Goal: Task Accomplishment & Management: Manage account settings

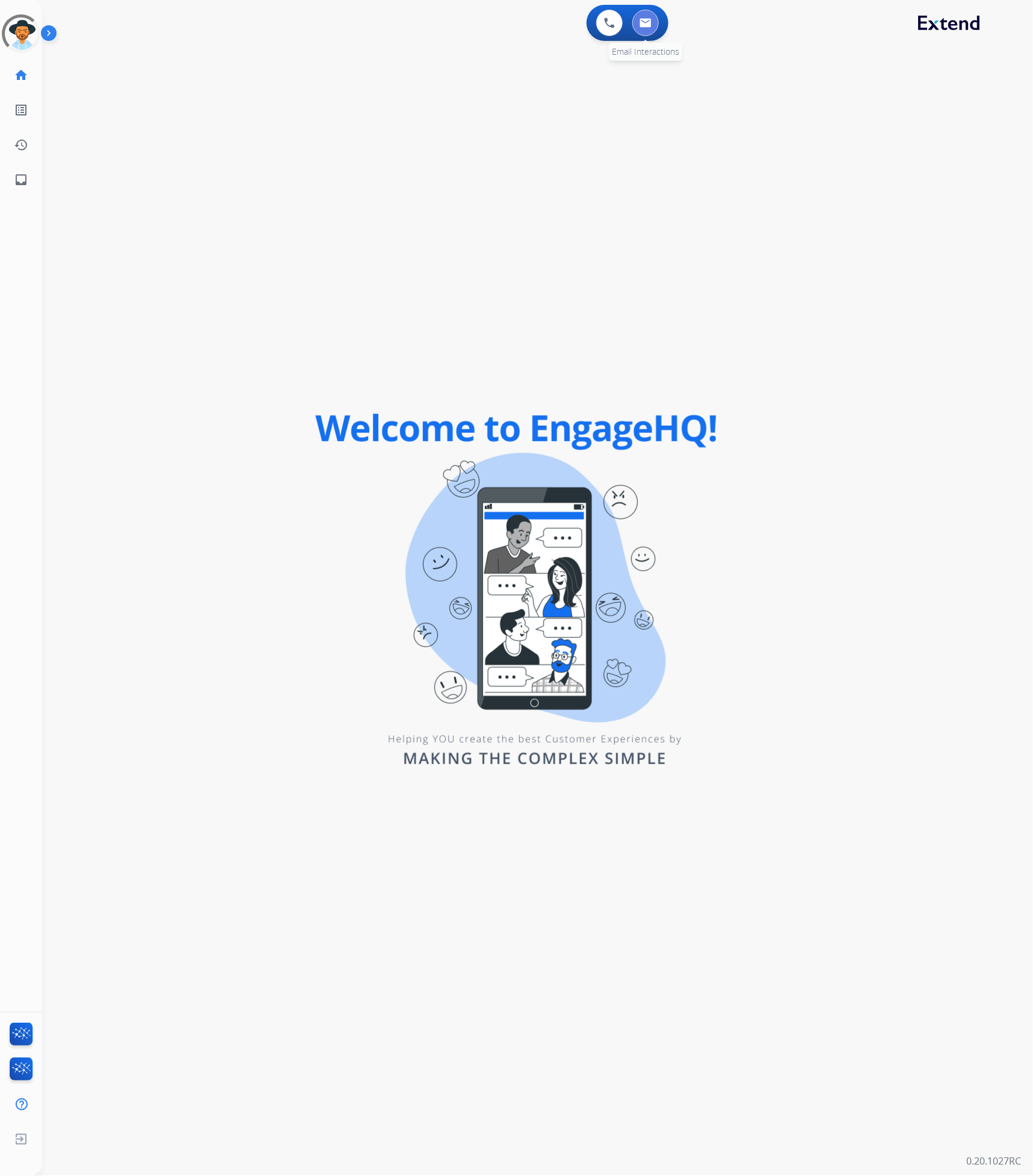
click at [653, 24] on button at bounding box center [645, 23] width 27 height 27
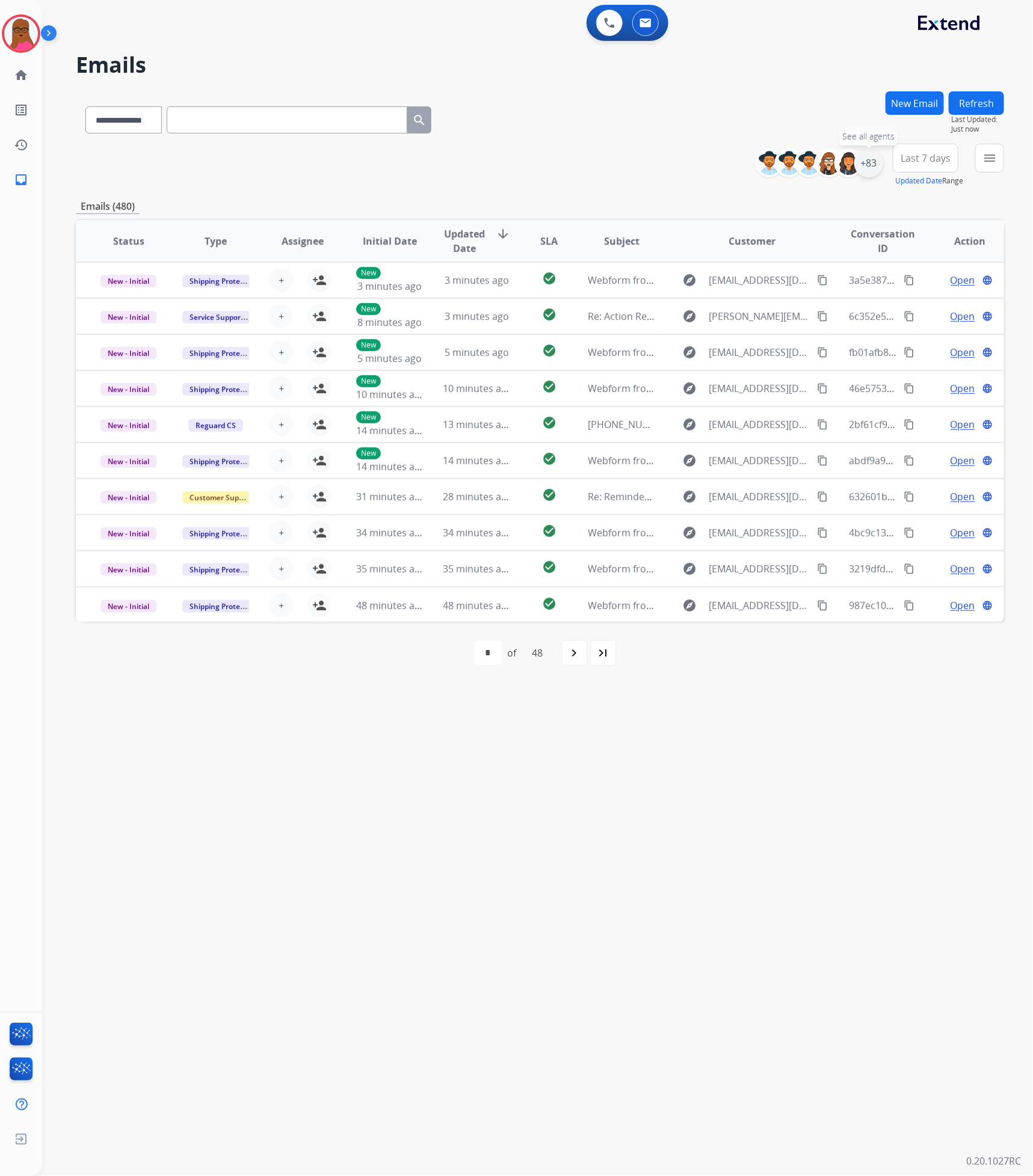
click at [872, 157] on div "+83" at bounding box center [868, 163] width 29 height 29
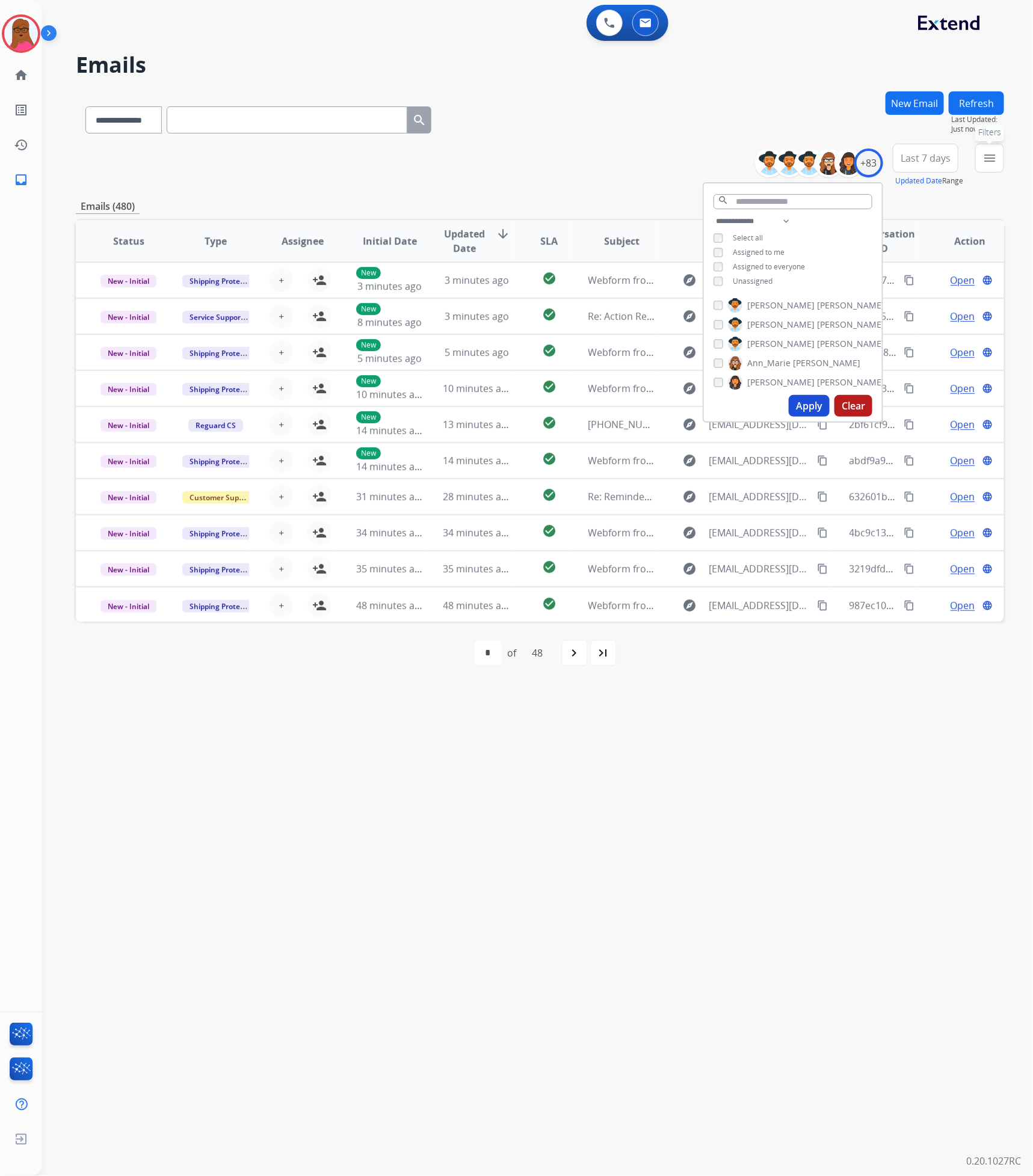
click at [985, 160] on mat-icon "menu" at bounding box center [989, 158] width 14 height 14
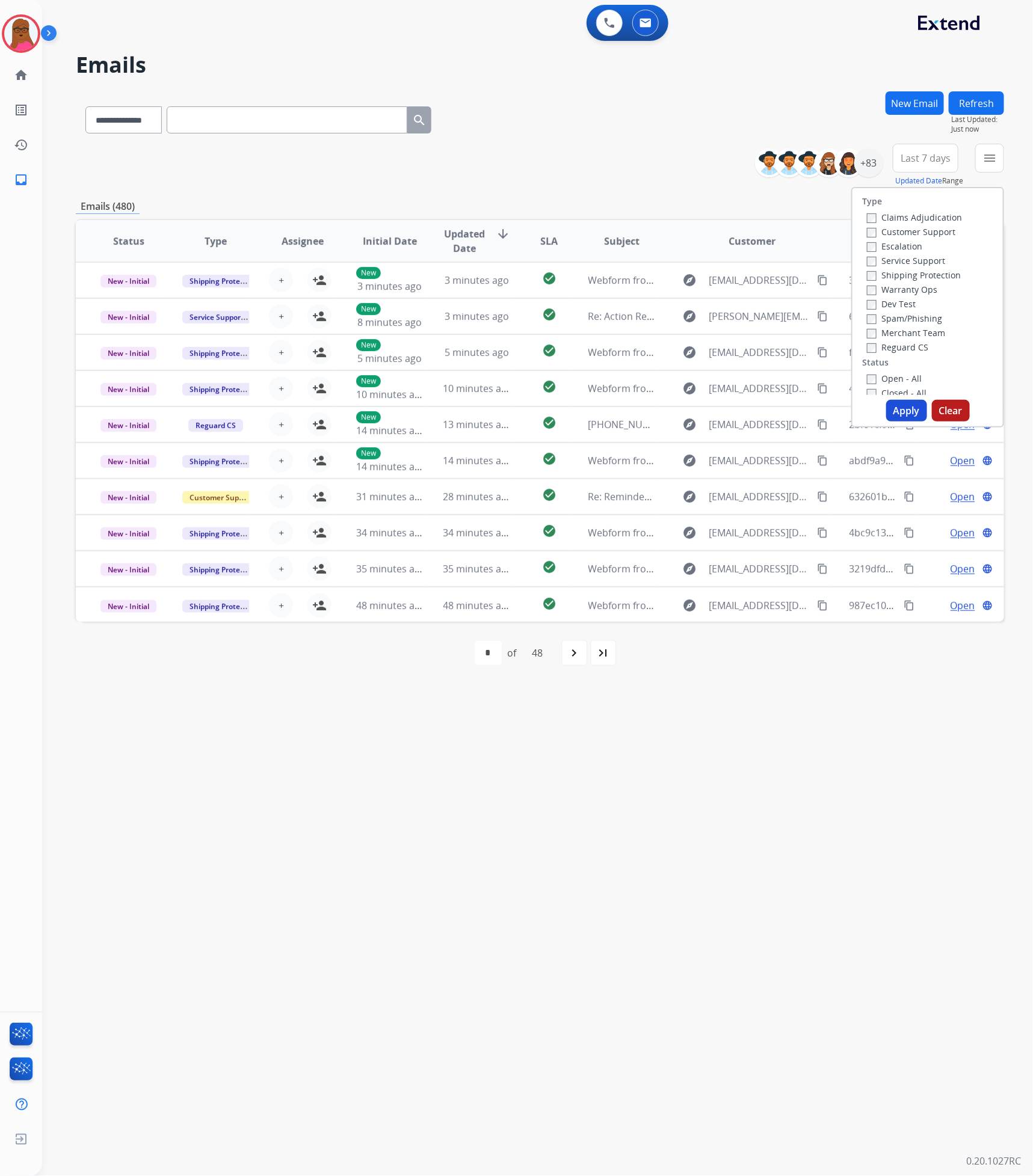
click at [880, 220] on div "Claims Adjudication" at bounding box center [914, 217] width 95 height 14
click at [908, 418] on button "Apply" at bounding box center [906, 411] width 41 height 22
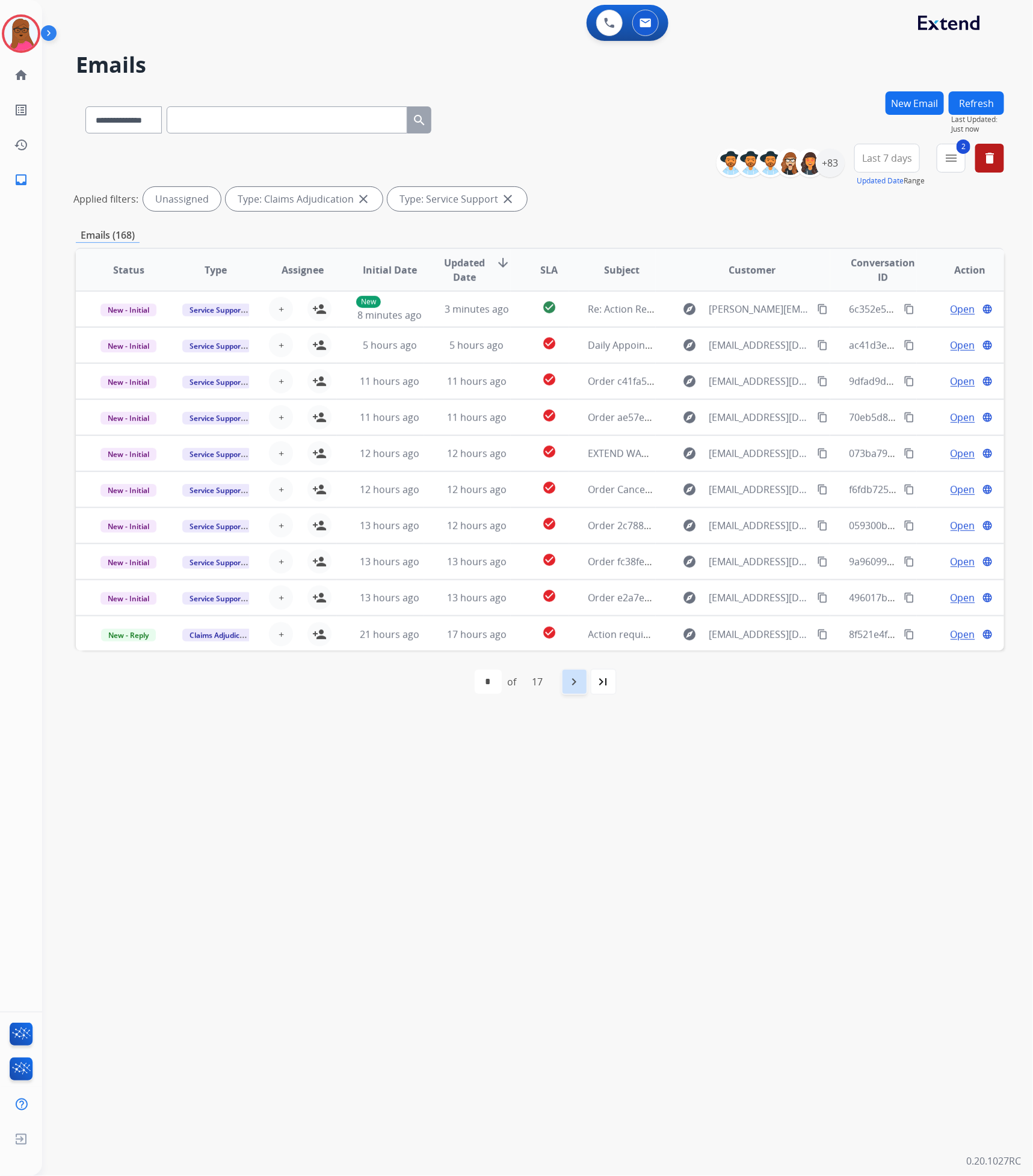
click at [581, 686] on mat-icon "navigate_next" at bounding box center [574, 682] width 14 height 14
click at [601, 690] on div "navigate_next" at bounding box center [601, 682] width 27 height 27
click at [600, 690] on div "navigate_next" at bounding box center [601, 682] width 27 height 27
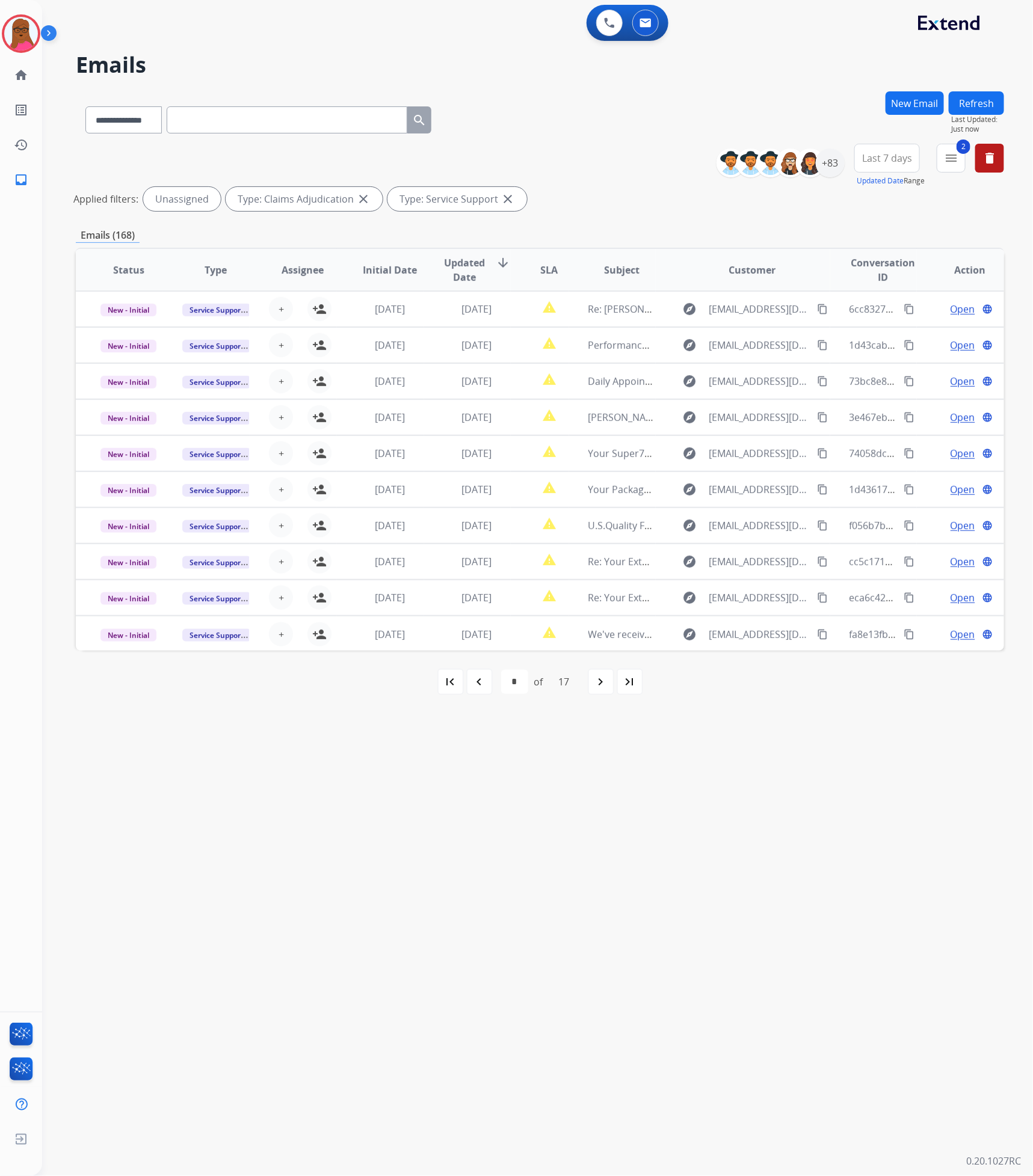
click at [600, 690] on div "navigate_next" at bounding box center [601, 682] width 27 height 27
click at [315, 308] on mat-icon "person_add" at bounding box center [319, 309] width 14 height 14
click at [608, 688] on mat-icon "navigate_next" at bounding box center [600, 682] width 14 height 14
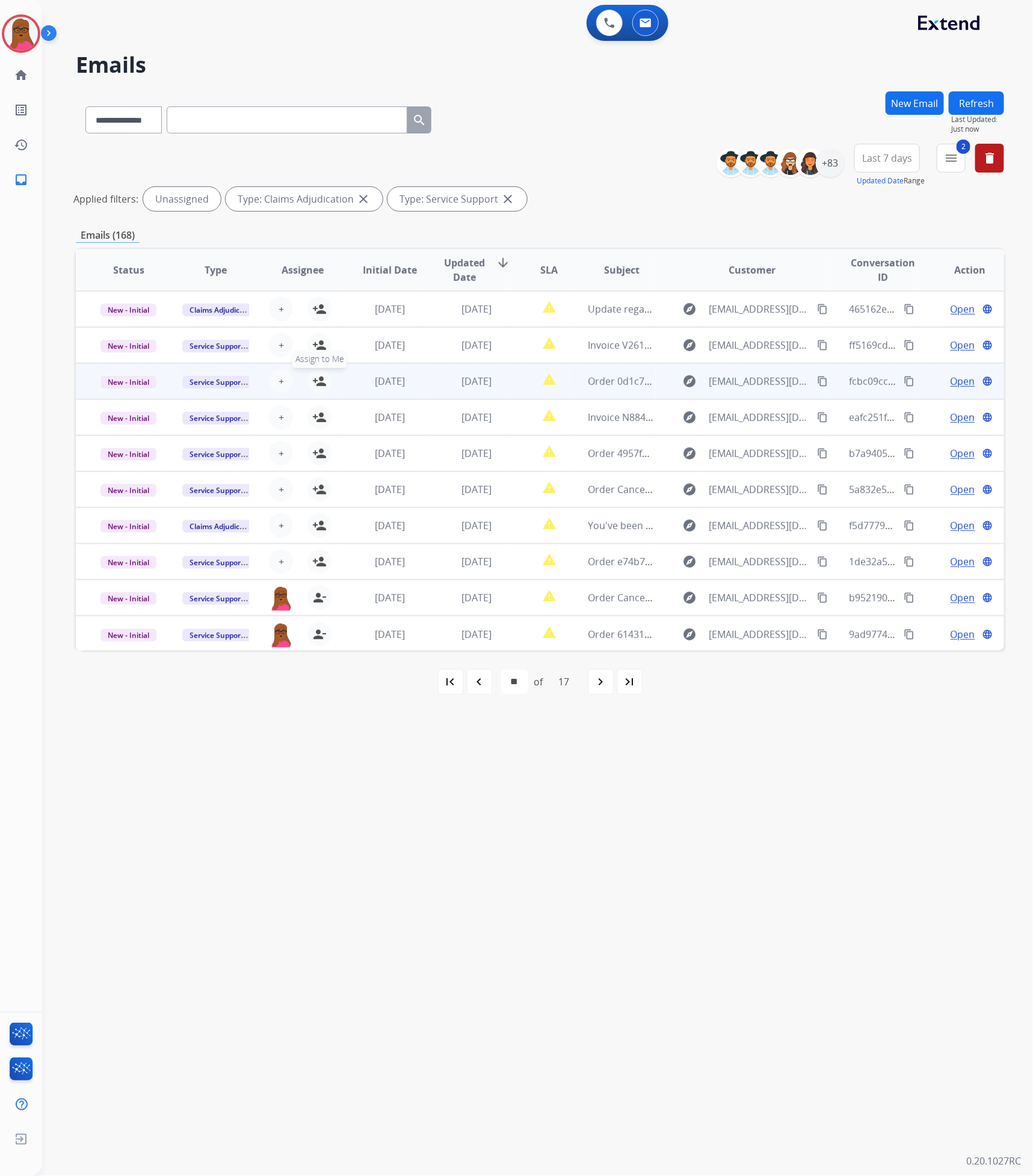
click at [314, 377] on mat-icon "person_add" at bounding box center [319, 381] width 14 height 14
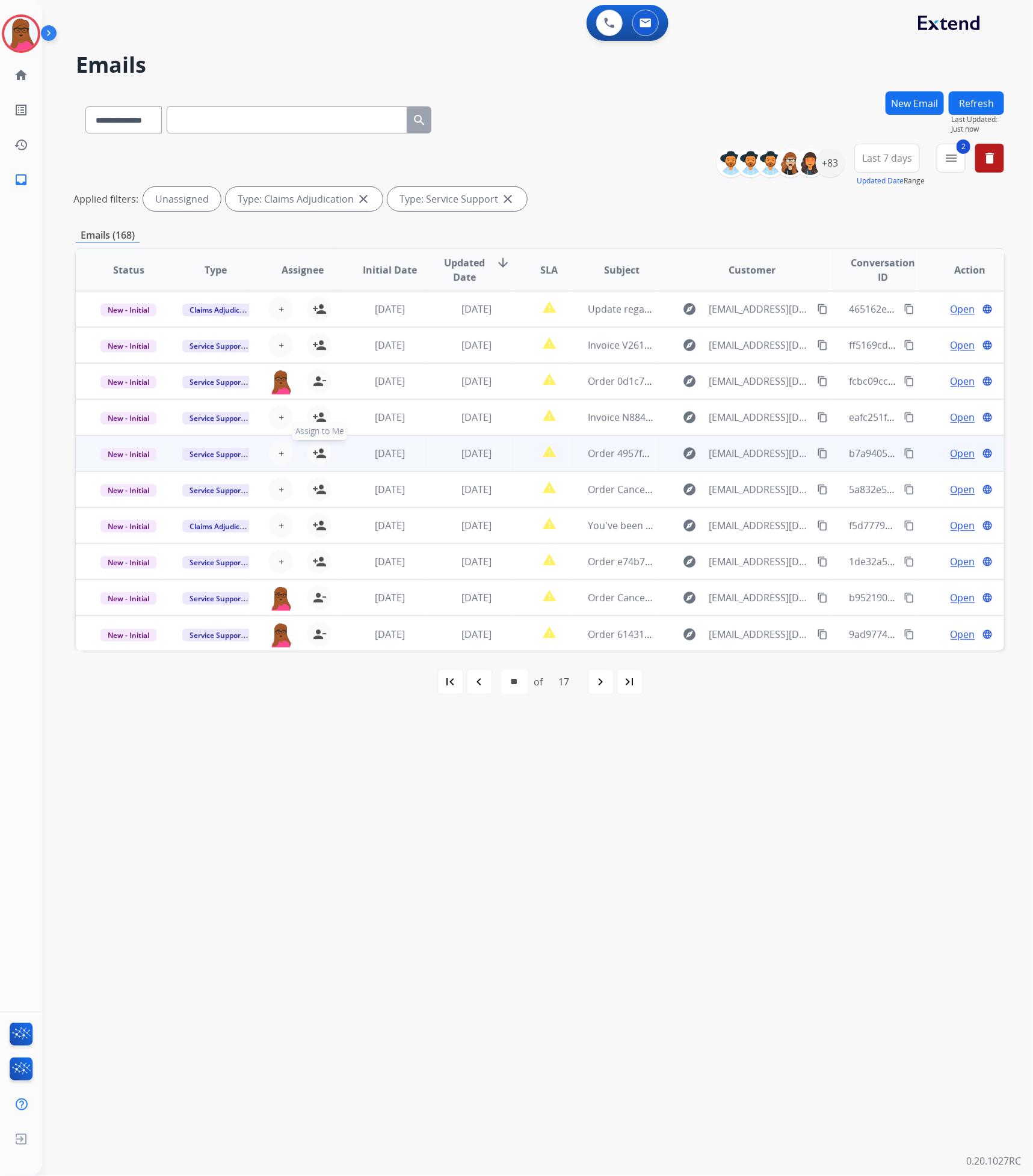
click at [319, 453] on mat-icon "person_add" at bounding box center [319, 453] width 14 height 14
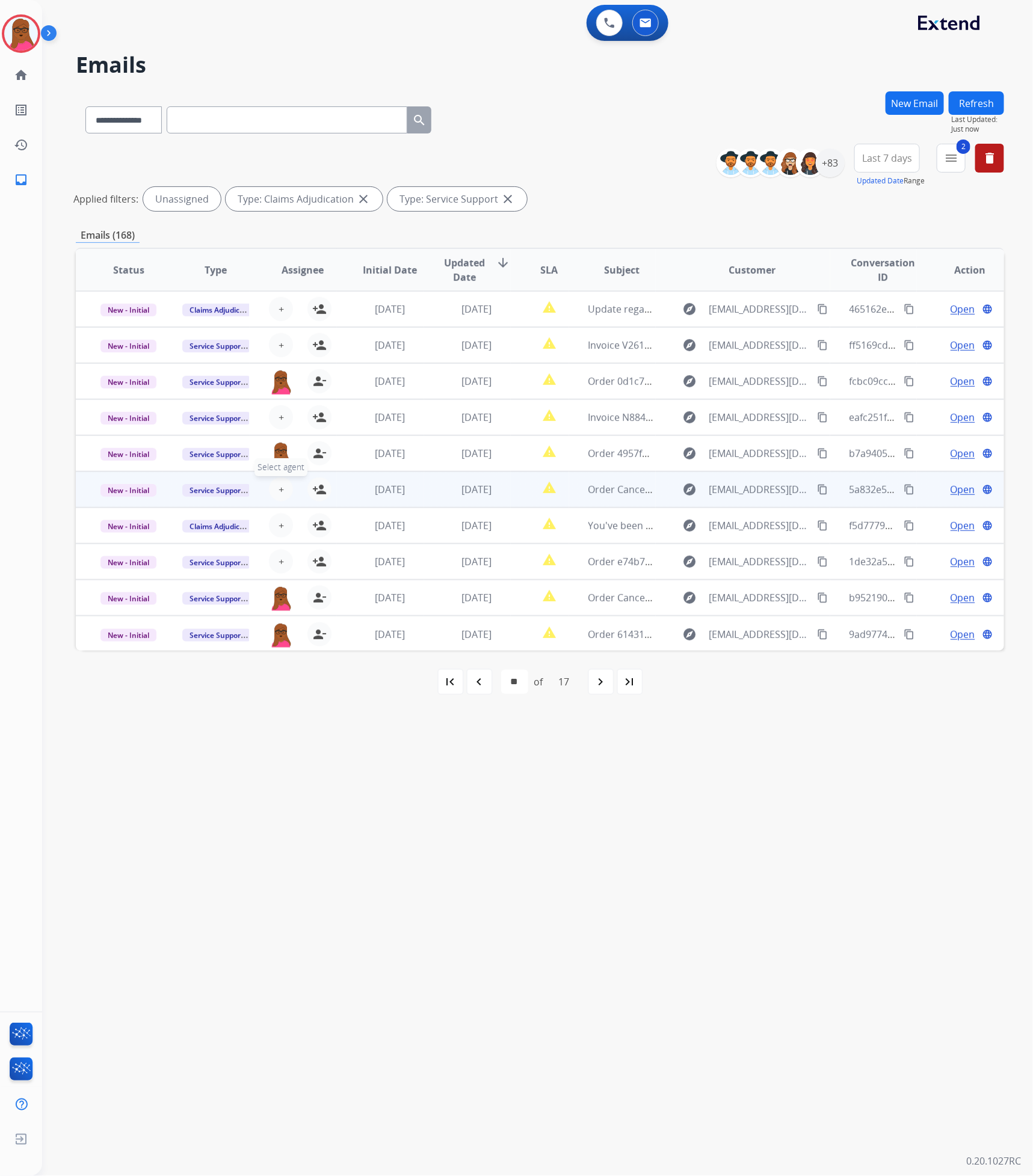
click at [287, 484] on button "+ Select agent" at bounding box center [281, 489] width 24 height 24
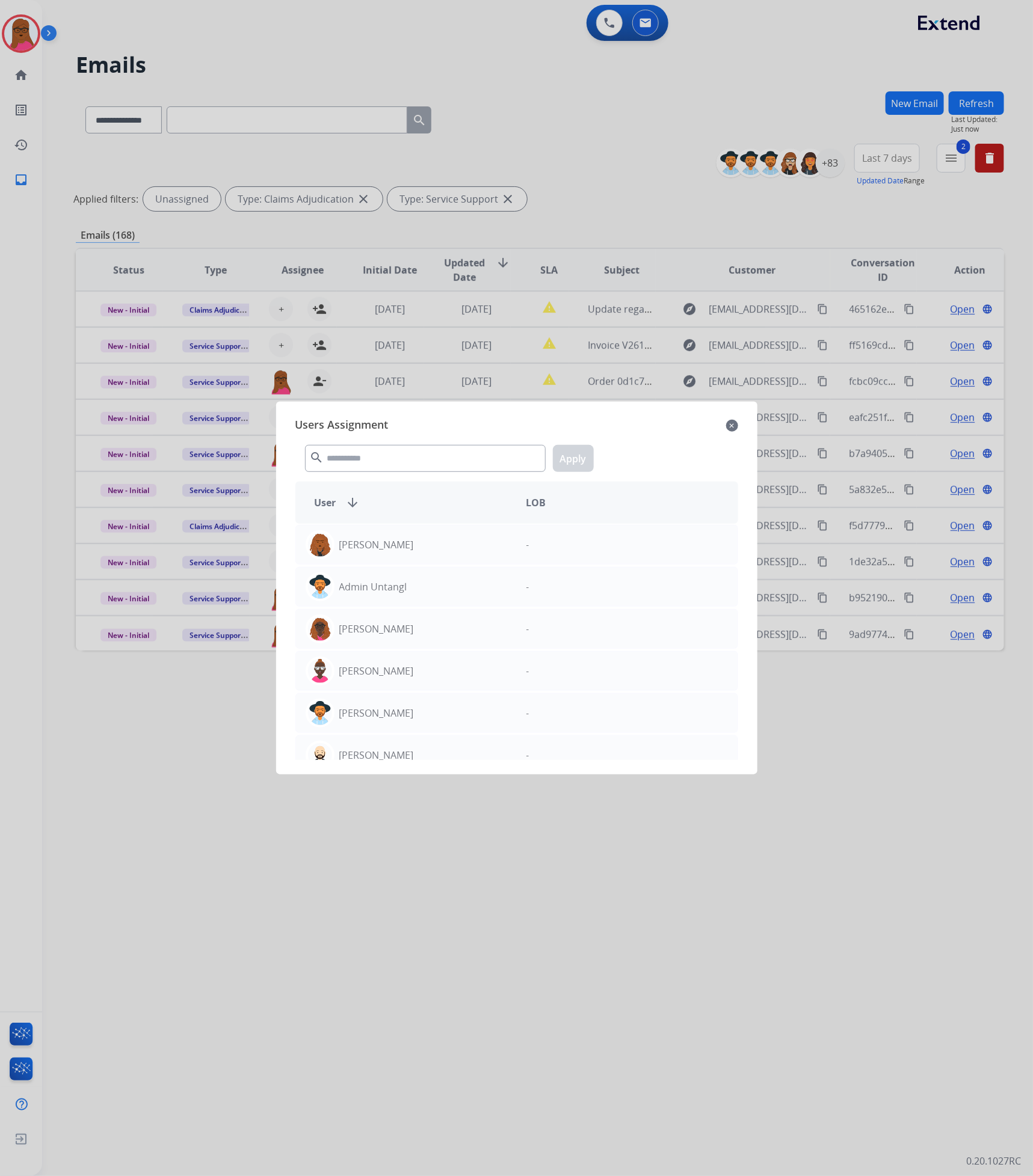
click at [731, 426] on mat-icon "close" at bounding box center [732, 426] width 12 height 14
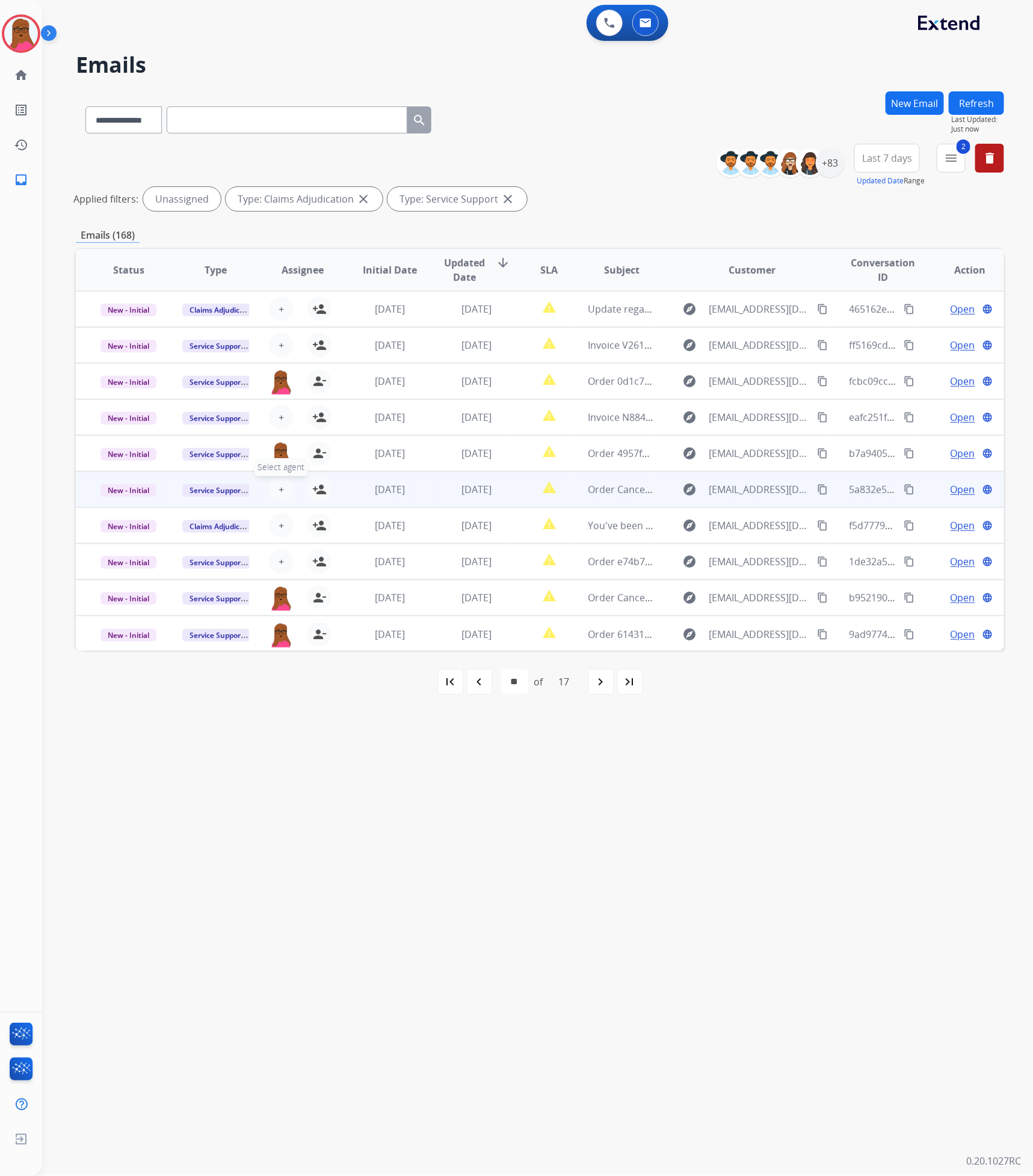
click at [279, 495] on span "+" at bounding box center [281, 489] width 6 height 14
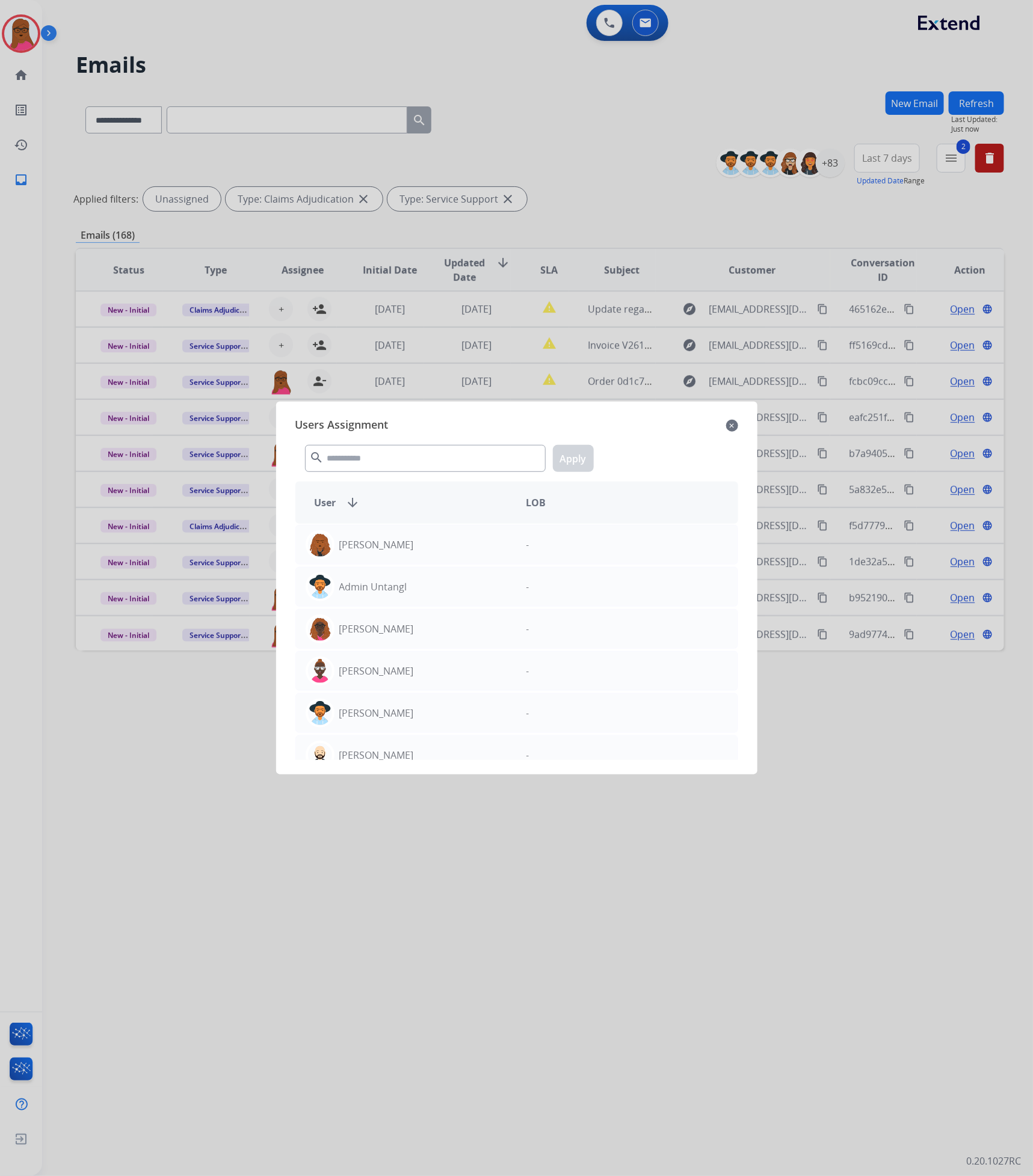
click at [738, 421] on div "Users Assignment close search Apply User arrow_downward LOB [PERSON_NAME] - Adm…" at bounding box center [516, 588] width 462 height 353
click at [736, 428] on mat-icon "close" at bounding box center [732, 426] width 12 height 14
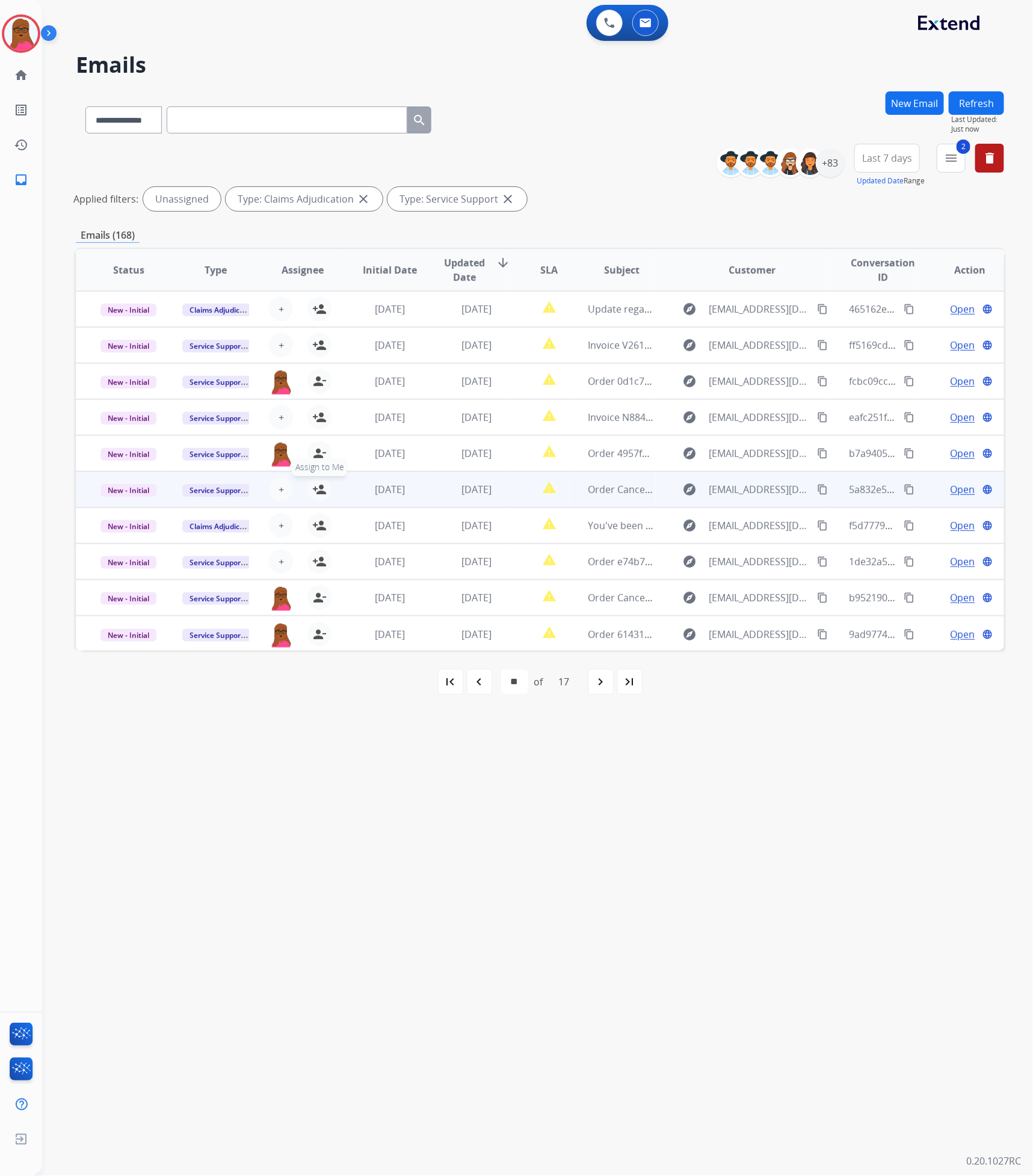
click at [323, 489] on mat-icon "person_add" at bounding box center [319, 489] width 14 height 14
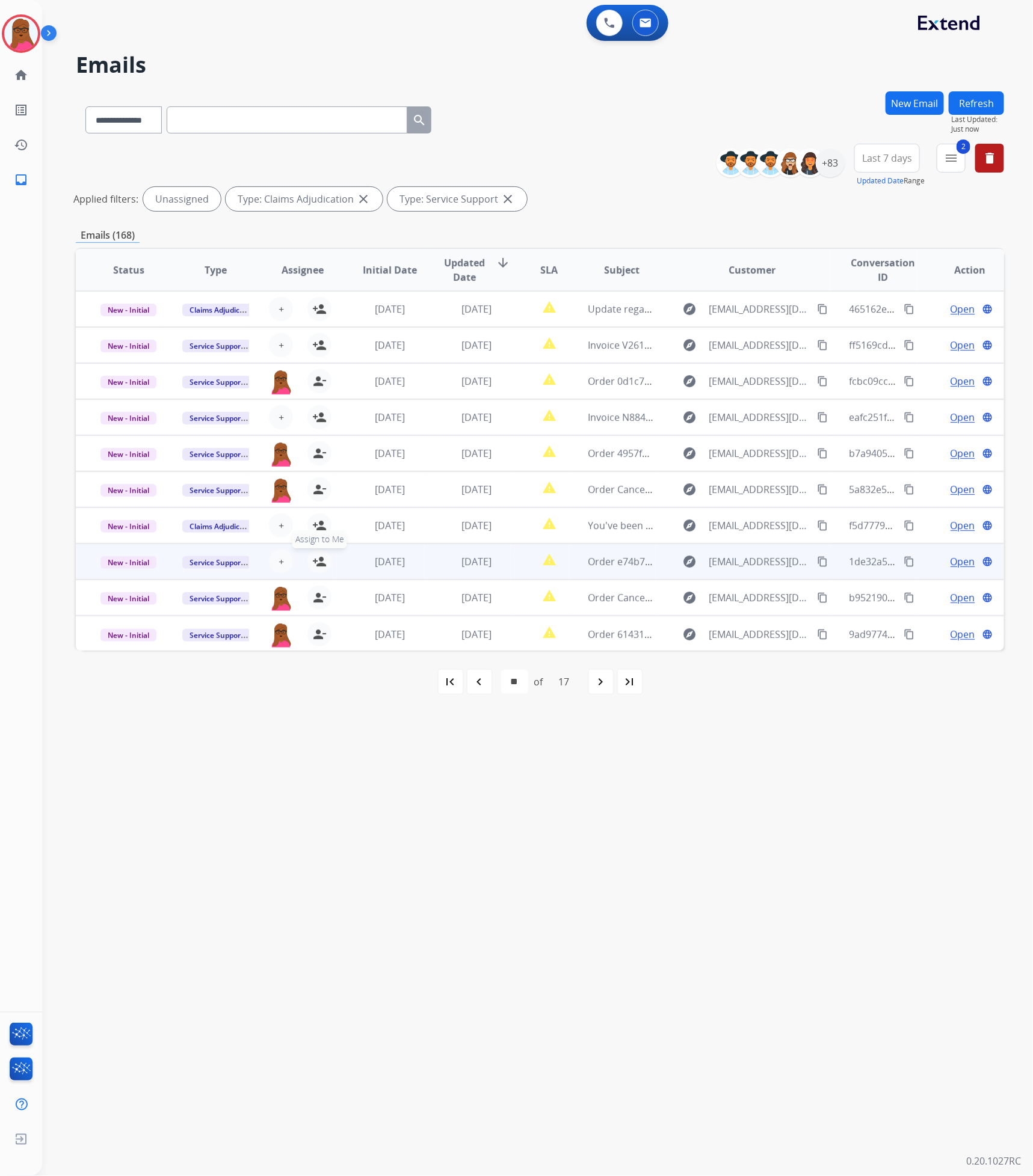
click at [316, 561] on mat-icon "person_add" at bounding box center [319, 562] width 14 height 14
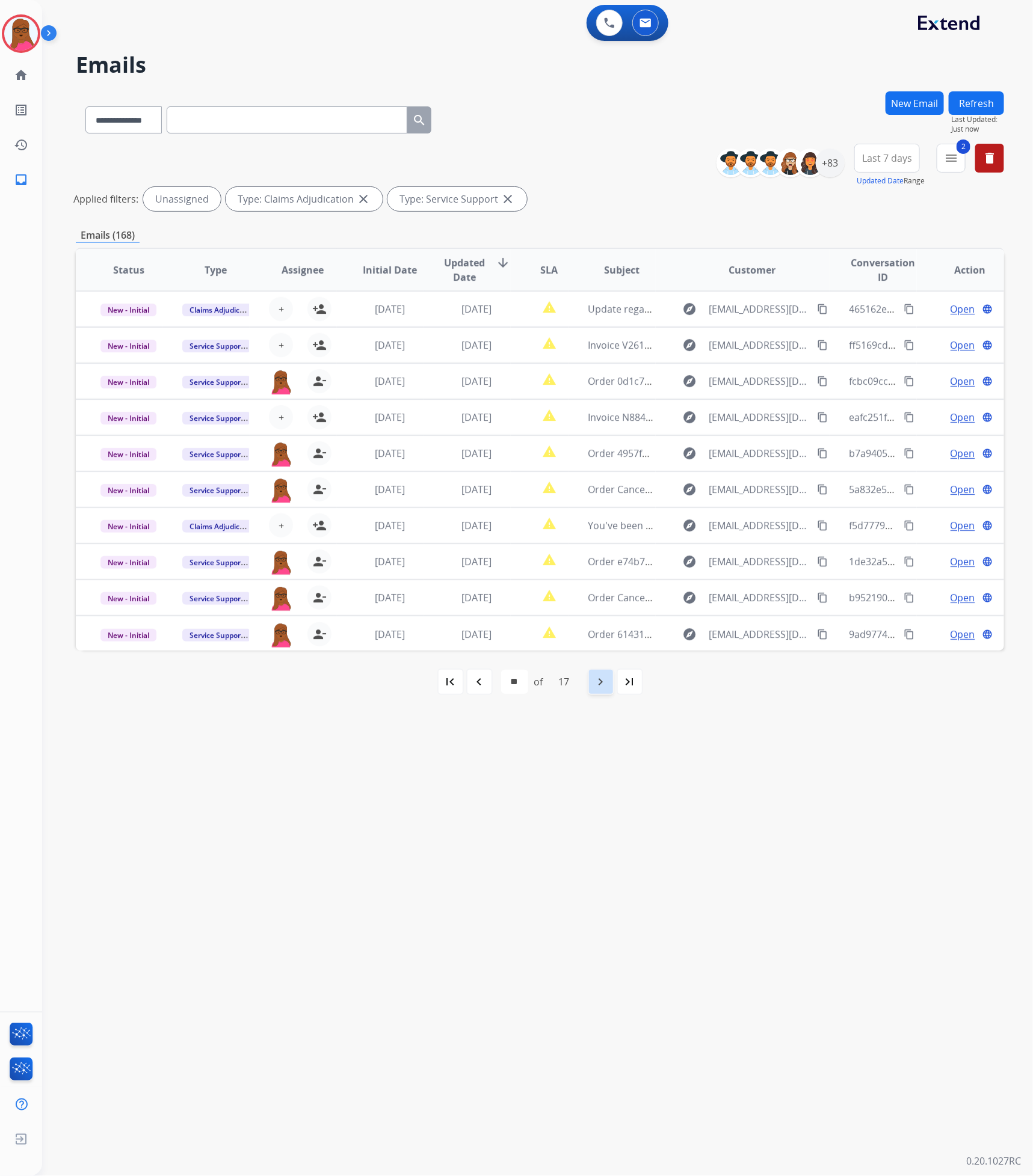
click at [611, 678] on div "navigate_next" at bounding box center [601, 682] width 27 height 27
click at [612, 678] on div "navigate_next" at bounding box center [601, 682] width 27 height 27
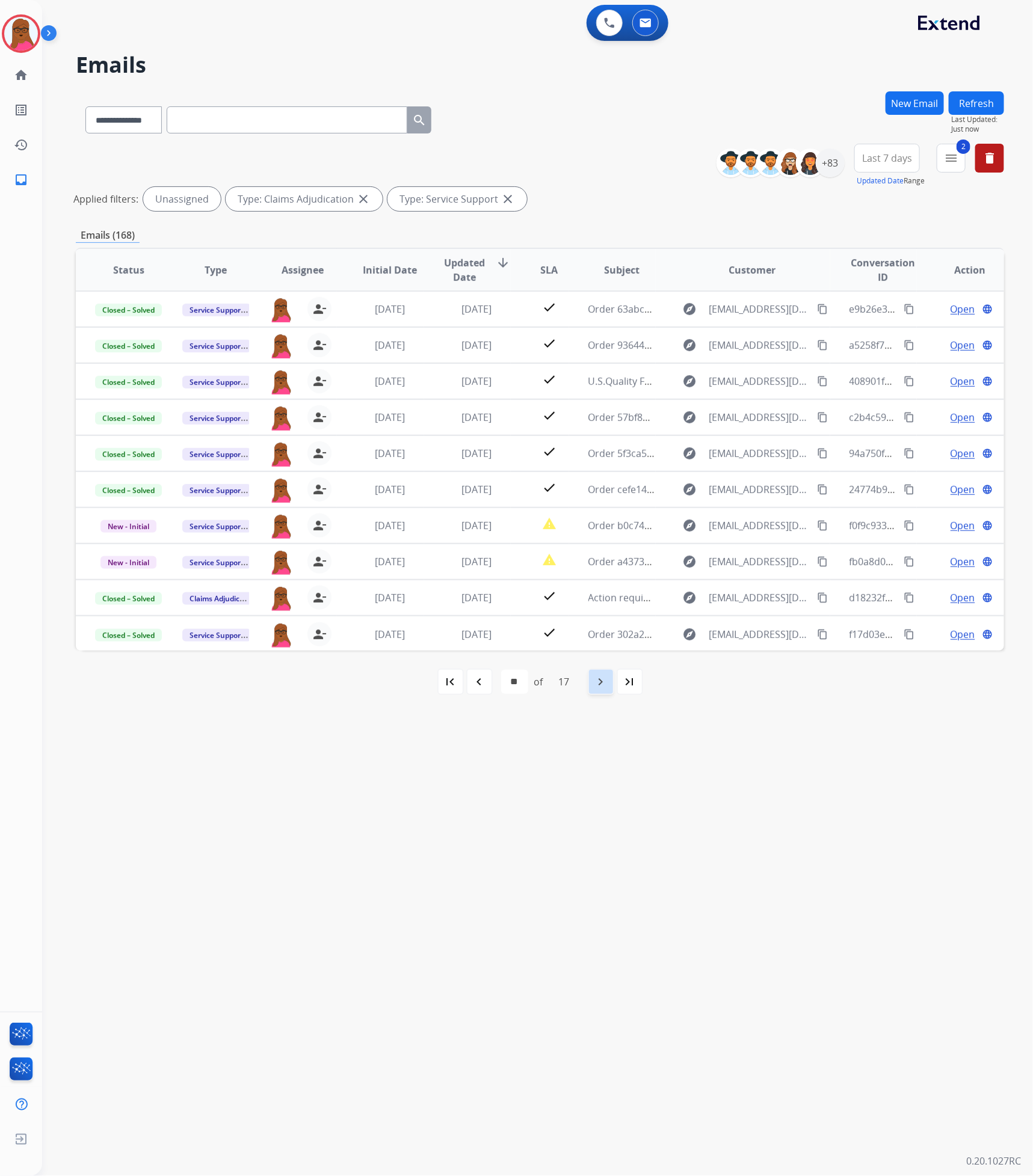
click at [599, 684] on mat-icon "navigate_next" at bounding box center [600, 682] width 14 height 14
click at [600, 684] on mat-icon "navigate_next" at bounding box center [600, 682] width 14 height 14
click at [600, 685] on mat-icon "navigate_next" at bounding box center [600, 682] width 14 height 14
click at [450, 685] on mat-icon "first_page" at bounding box center [450, 682] width 14 height 14
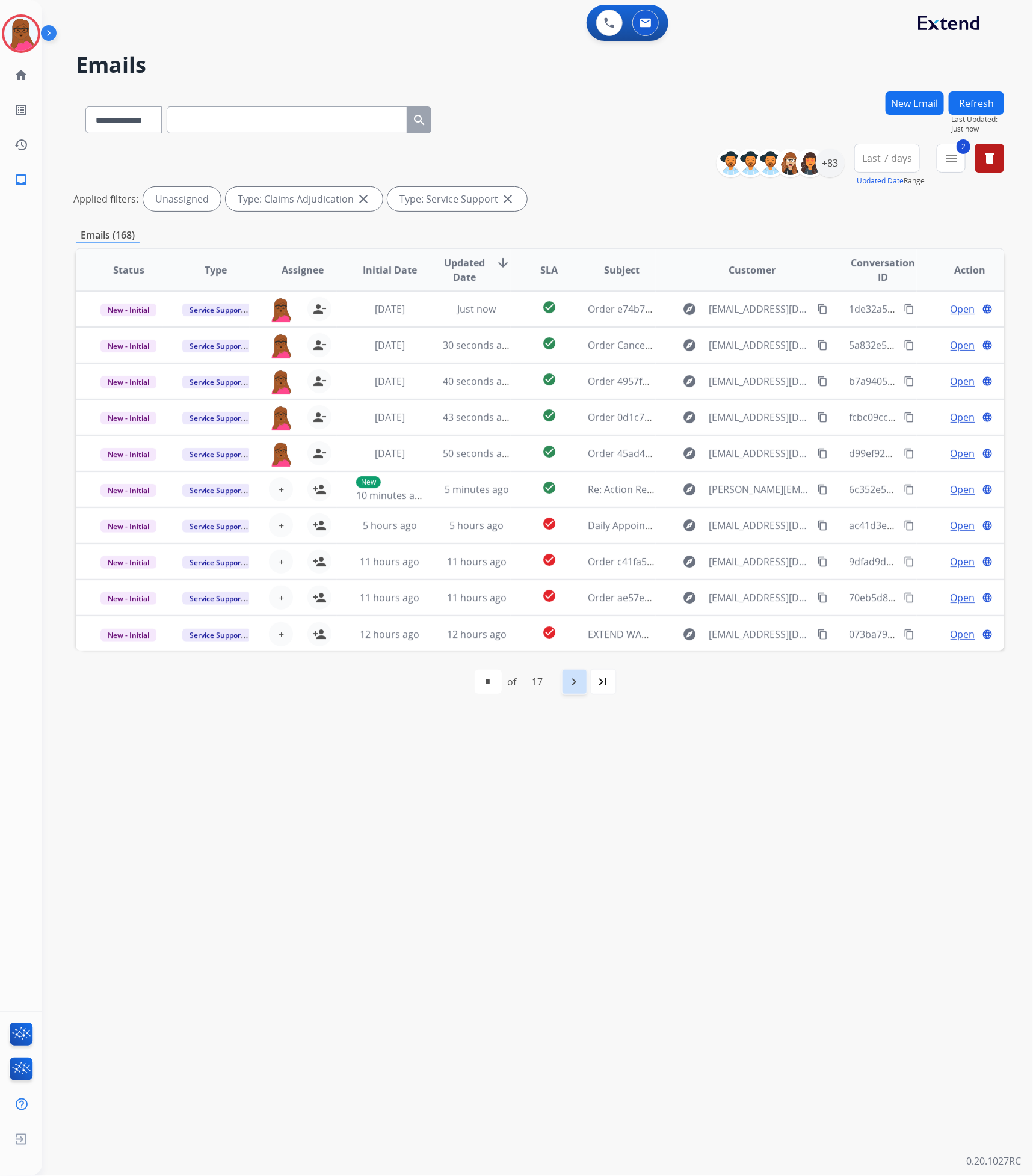
click at [576, 673] on div "navigate_next" at bounding box center [574, 682] width 27 height 27
click at [481, 680] on mat-icon "navigate_before" at bounding box center [479, 682] width 14 height 14
click at [570, 689] on mat-icon "navigate_next" at bounding box center [574, 682] width 14 height 14
click at [480, 677] on mat-icon "navigate_before" at bounding box center [479, 682] width 14 height 14
click at [830, 170] on div "+83" at bounding box center [830, 163] width 29 height 29
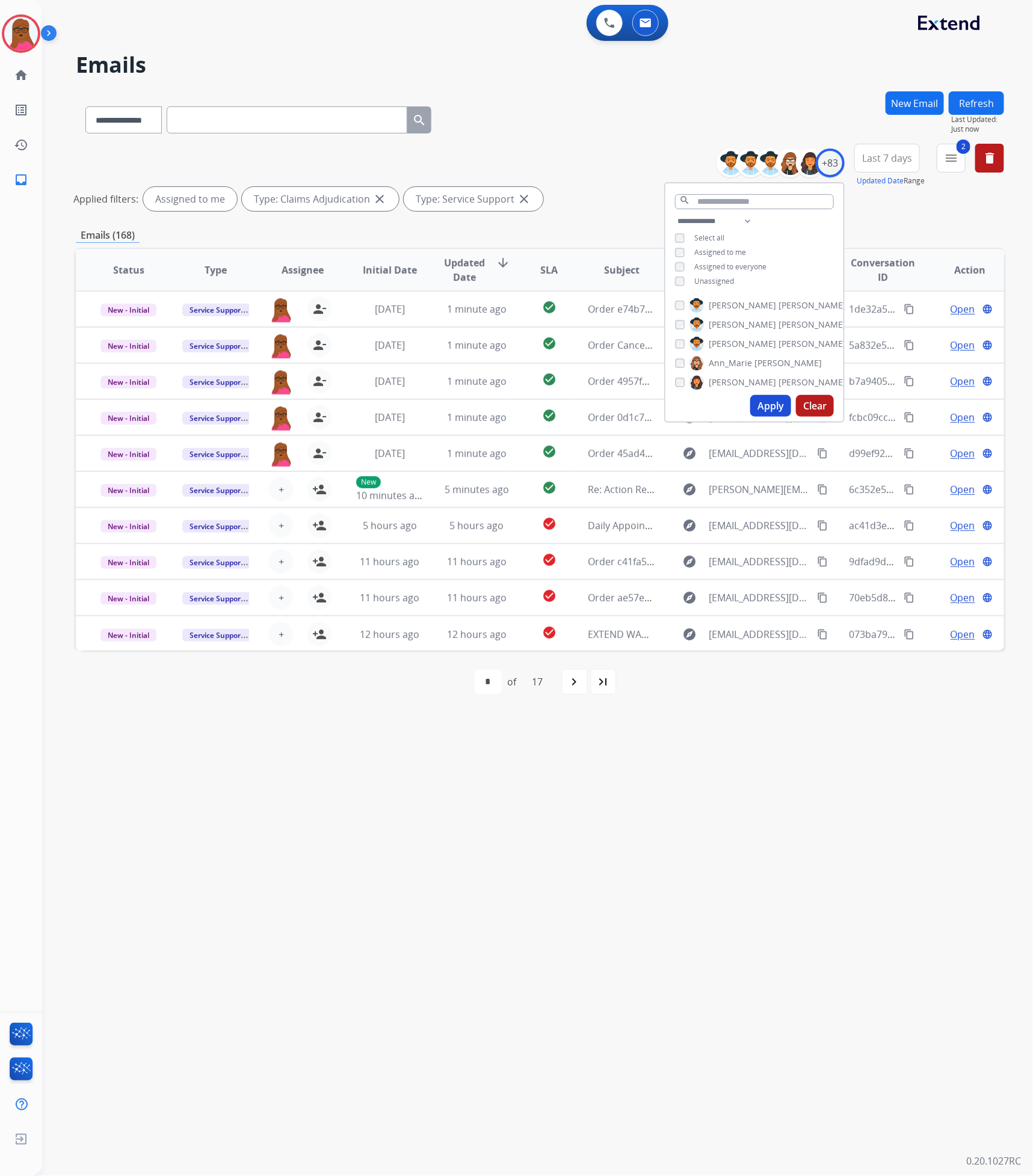
click at [773, 411] on button "Apply" at bounding box center [770, 406] width 41 height 22
click at [568, 682] on mat-icon "navigate_next" at bounding box center [570, 682] width 14 height 14
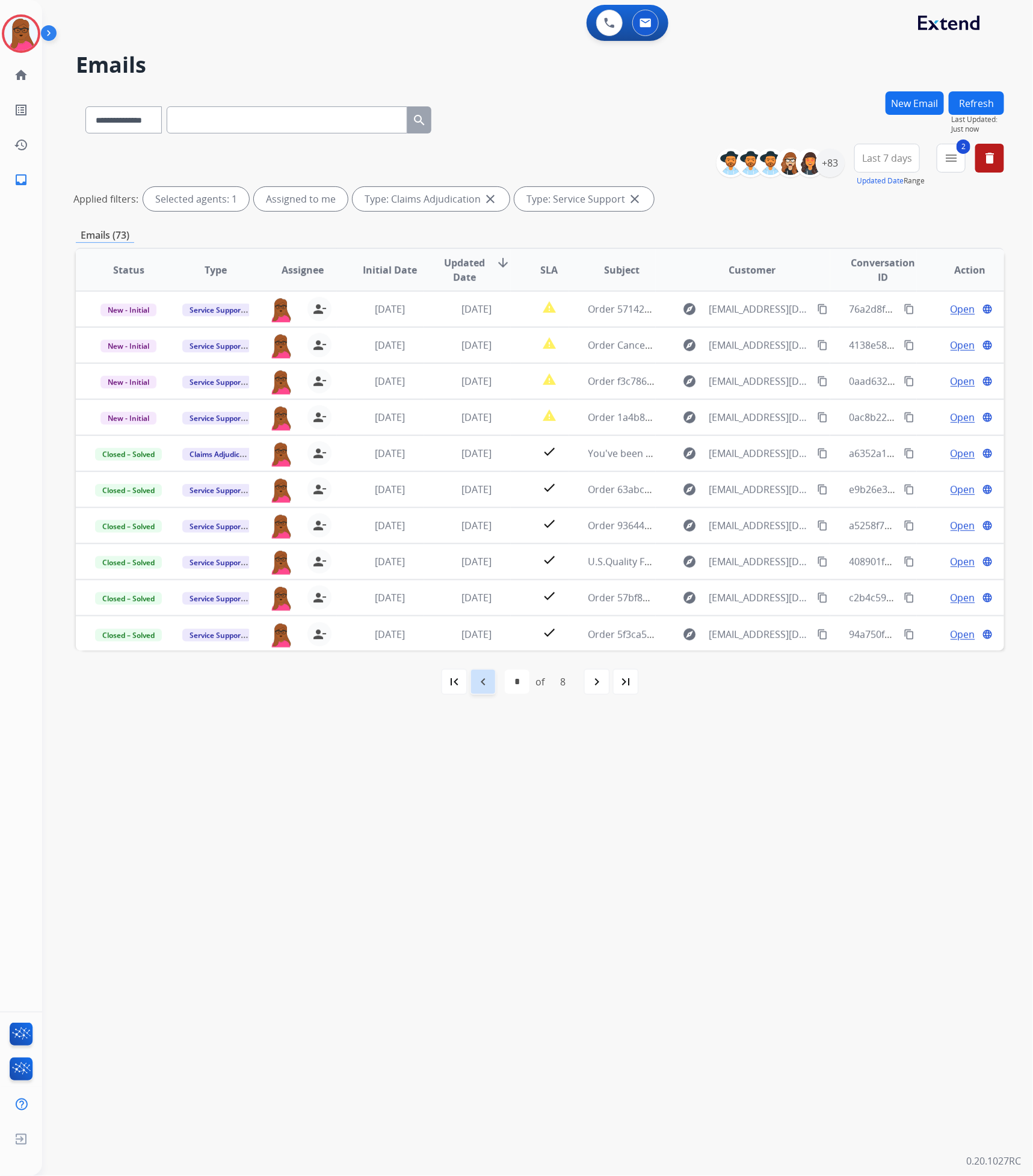
click at [488, 683] on mat-icon "navigate_before" at bounding box center [483, 682] width 14 height 14
select select "*"
click at [823, 160] on div "+83" at bounding box center [830, 163] width 29 height 29
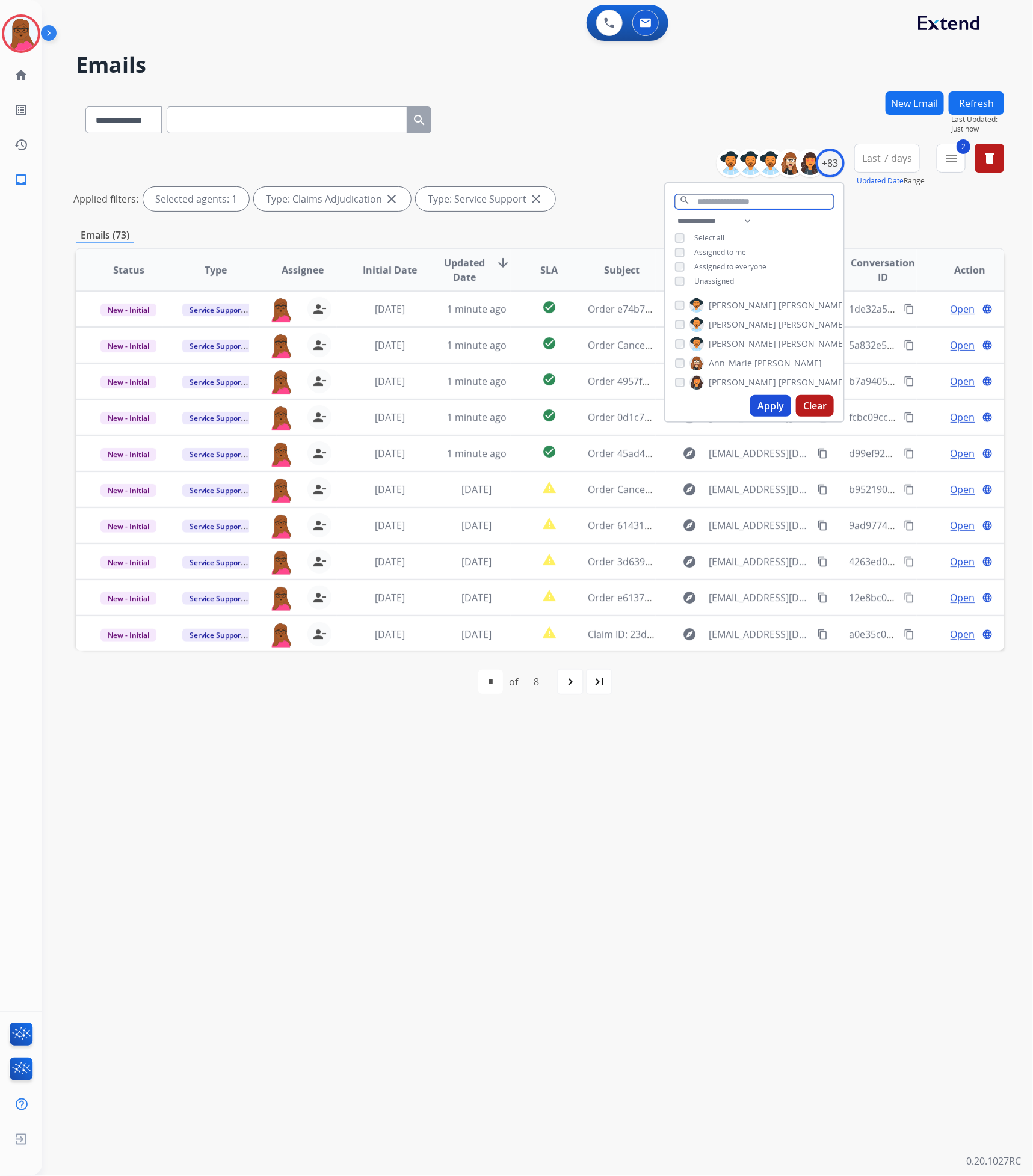
click at [699, 199] on input "text" at bounding box center [754, 201] width 159 height 15
type input "***"
click at [758, 404] on button "Apply" at bounding box center [770, 406] width 41 height 22
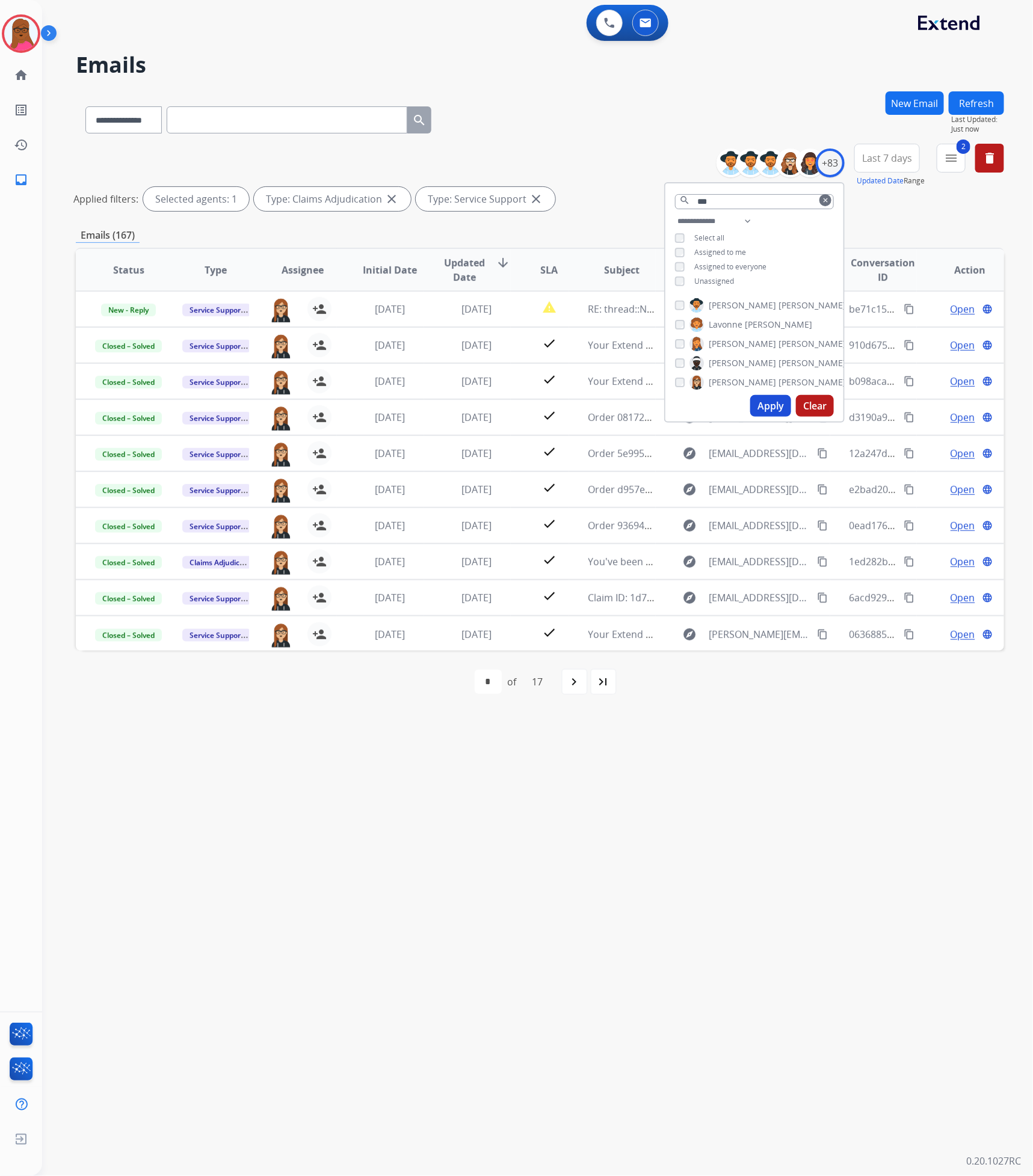
click at [661, 747] on div "**********" at bounding box center [523, 610] width 961 height 1133
click at [567, 688] on div "navigate_next" at bounding box center [574, 682] width 27 height 27
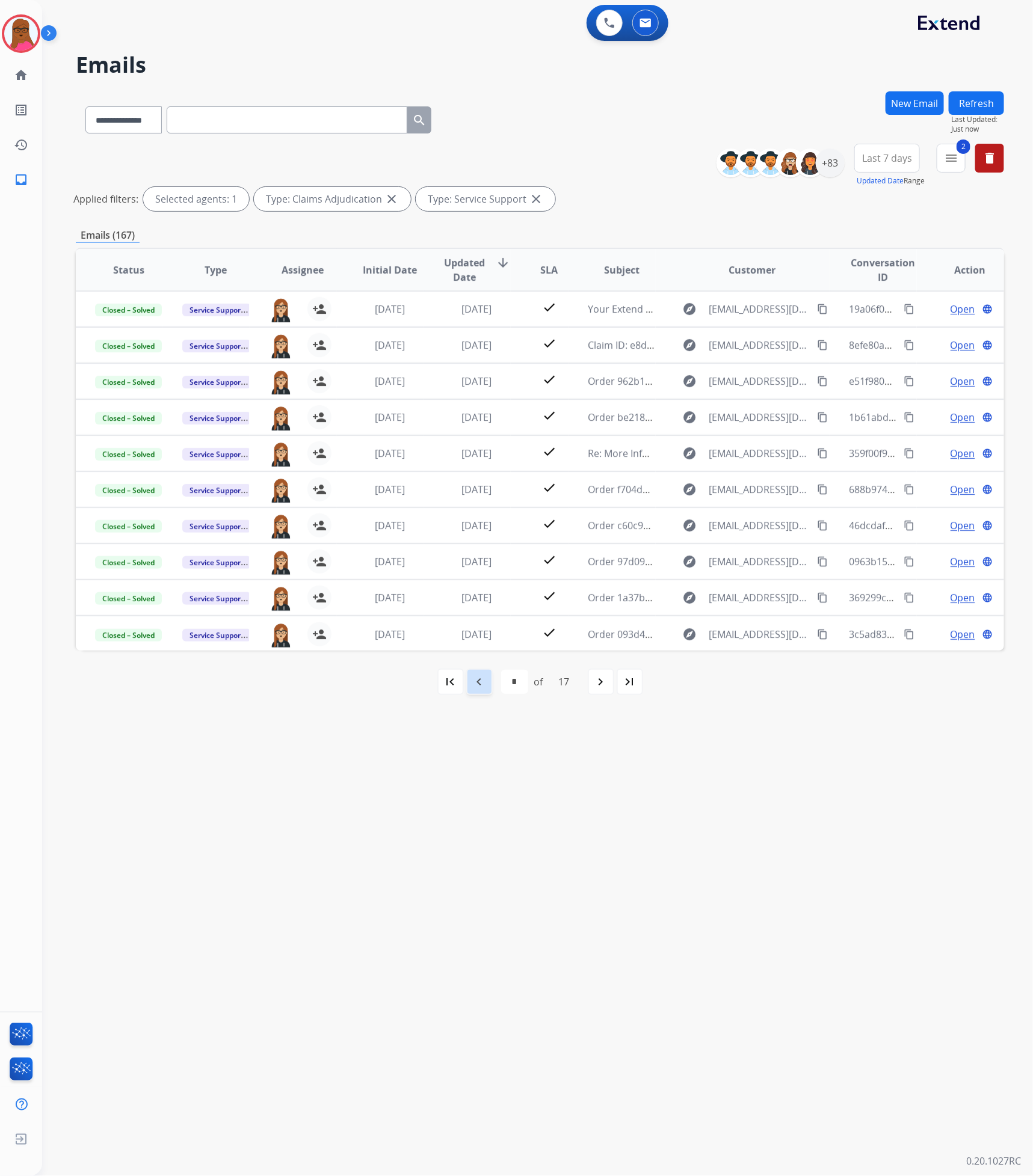
click at [484, 685] on mat-icon "navigate_before" at bounding box center [479, 682] width 14 height 14
select select "*"
click at [836, 167] on div "+83" at bounding box center [830, 163] width 29 height 29
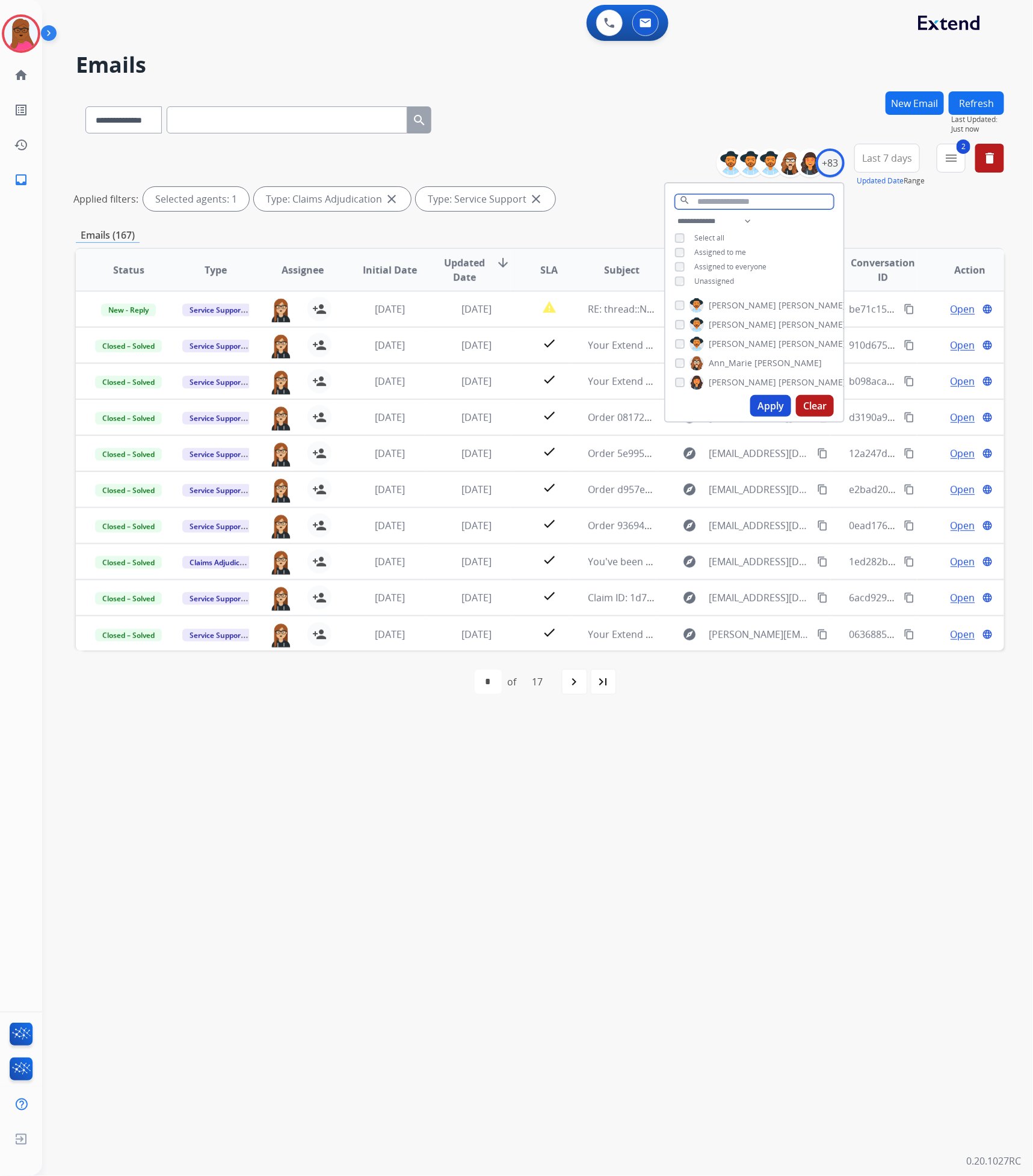
click at [780, 197] on input "text" at bounding box center [754, 201] width 159 height 15
type input "*****"
click at [821, 195] on button "clear" at bounding box center [825, 200] width 12 height 12
click at [684, 283] on div "Unassigned" at bounding box center [704, 282] width 59 height 9
click at [756, 402] on button "Apply" at bounding box center [770, 406] width 41 height 22
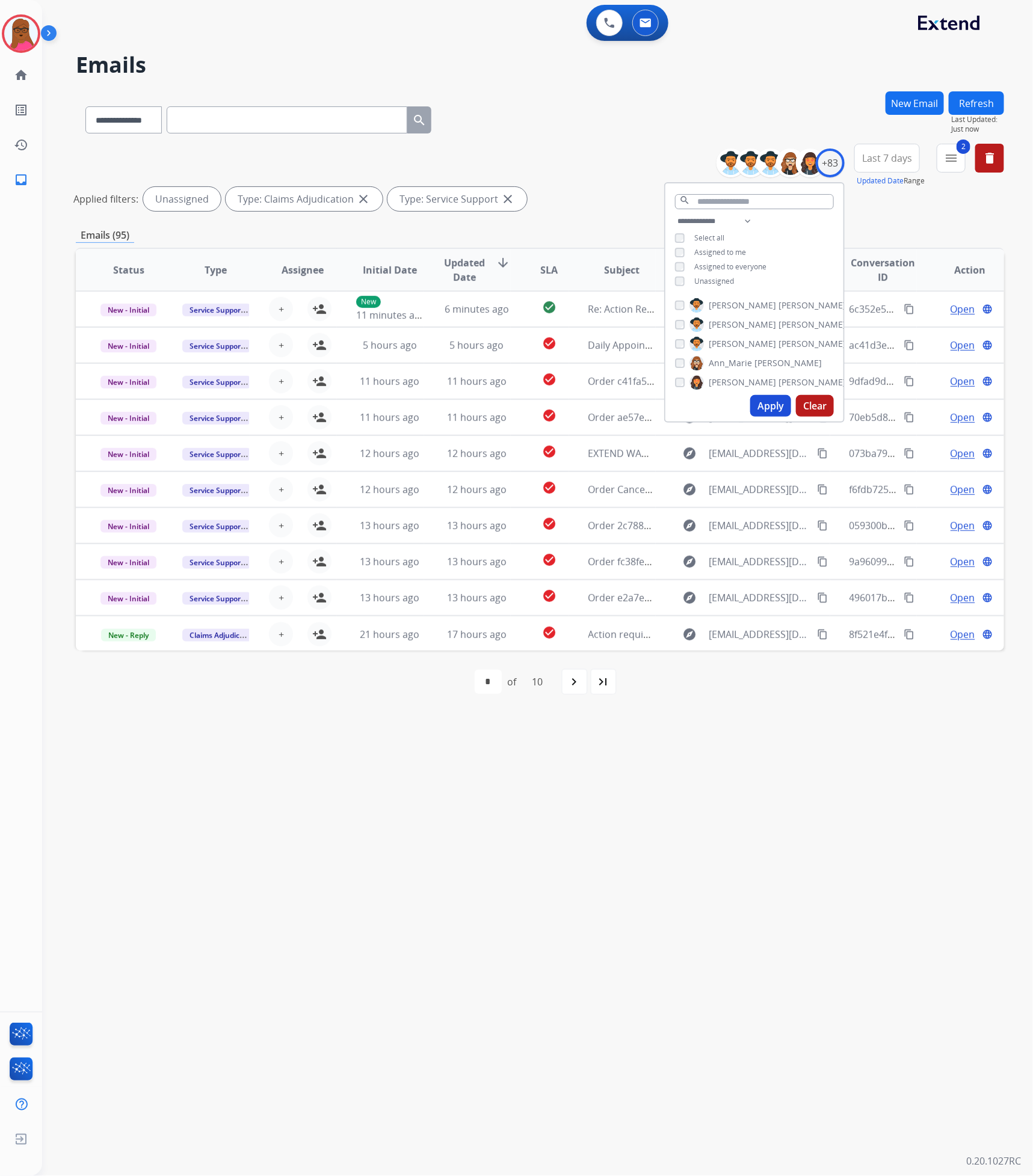
click at [681, 720] on div "**********" at bounding box center [523, 610] width 961 height 1133
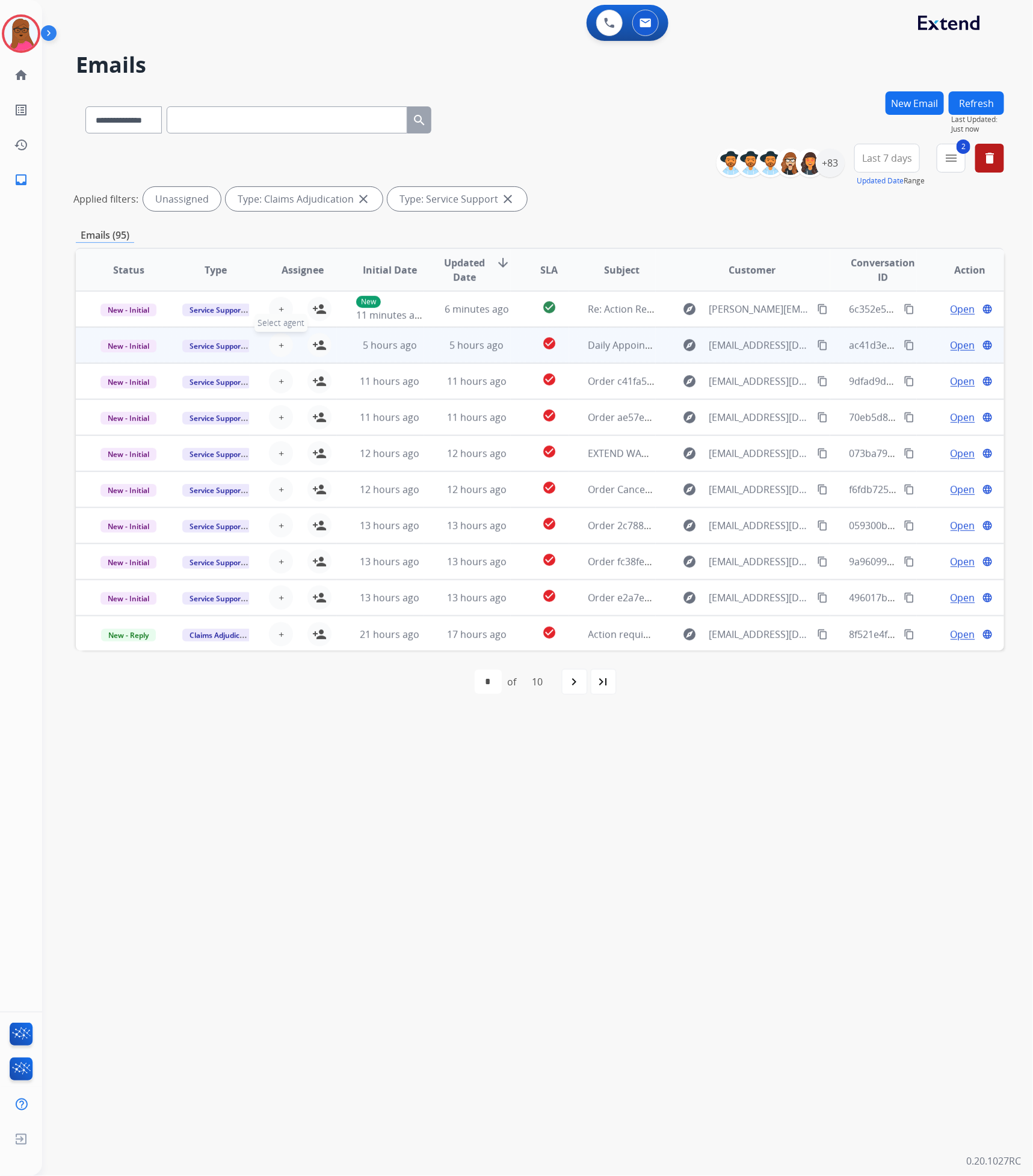
click at [280, 345] on span "+" at bounding box center [281, 345] width 6 height 14
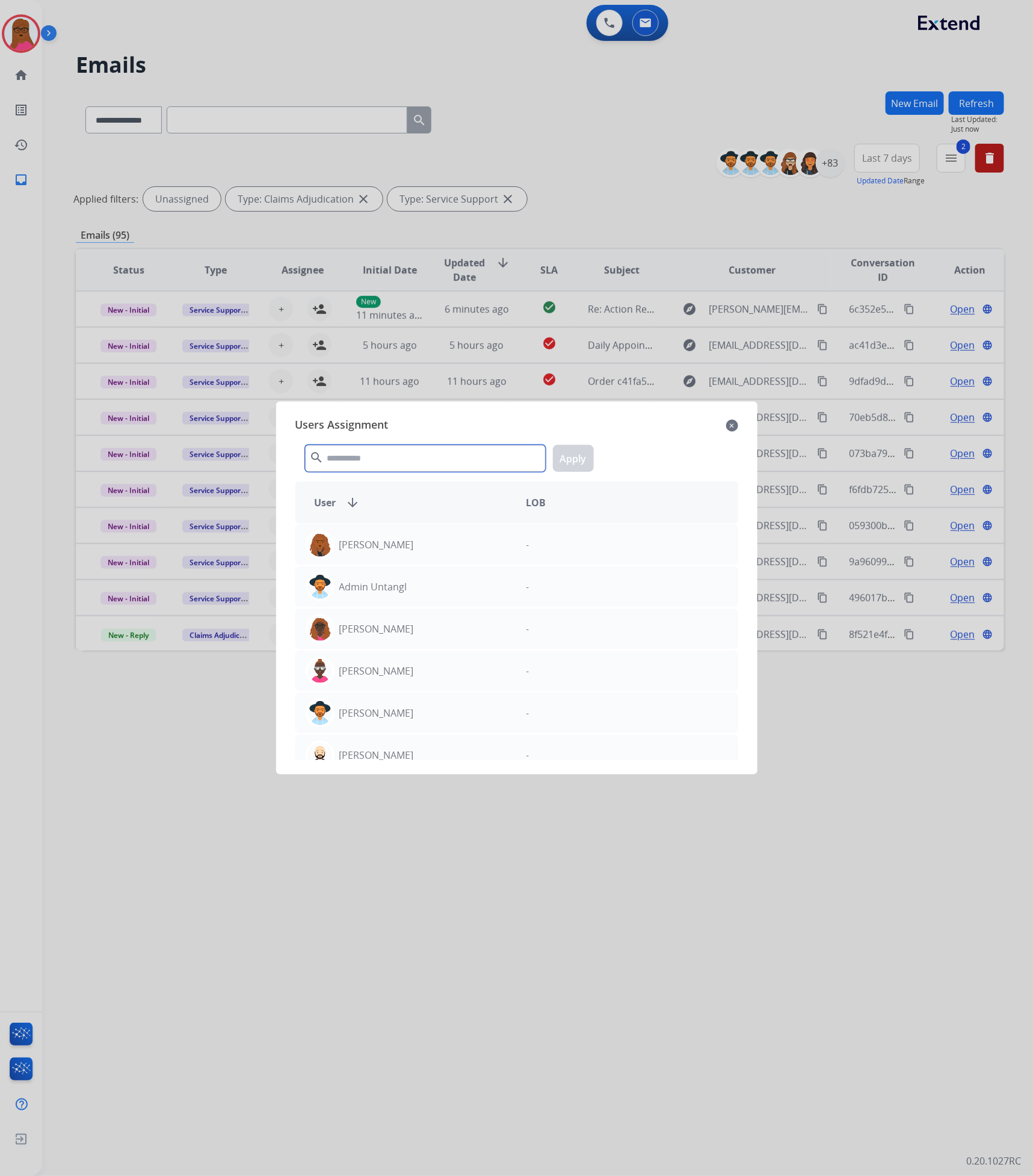
click at [376, 462] on input "text" at bounding box center [426, 459] width 241 height 27
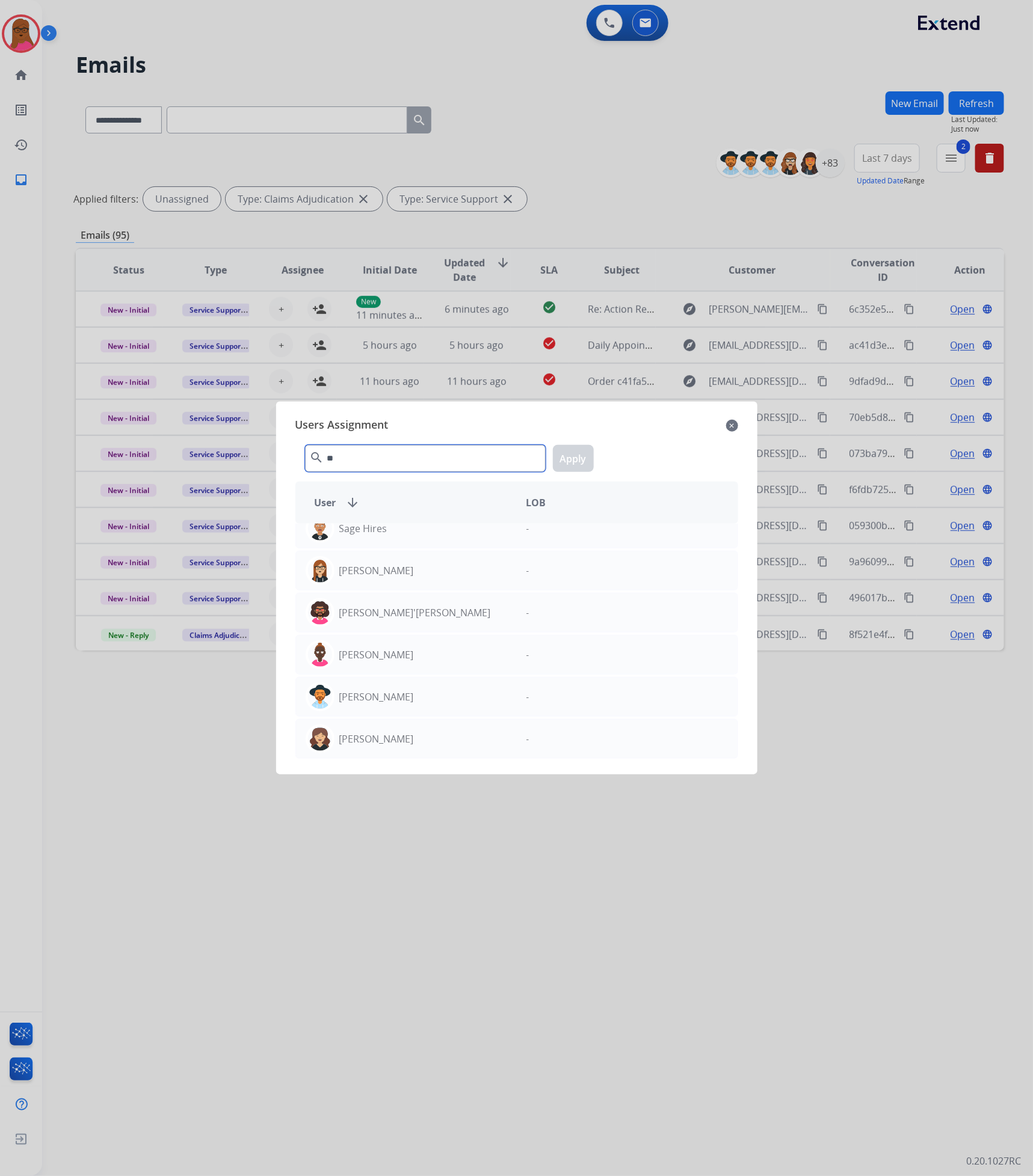
type input "**"
click at [731, 422] on mat-icon "close" at bounding box center [732, 426] width 12 height 14
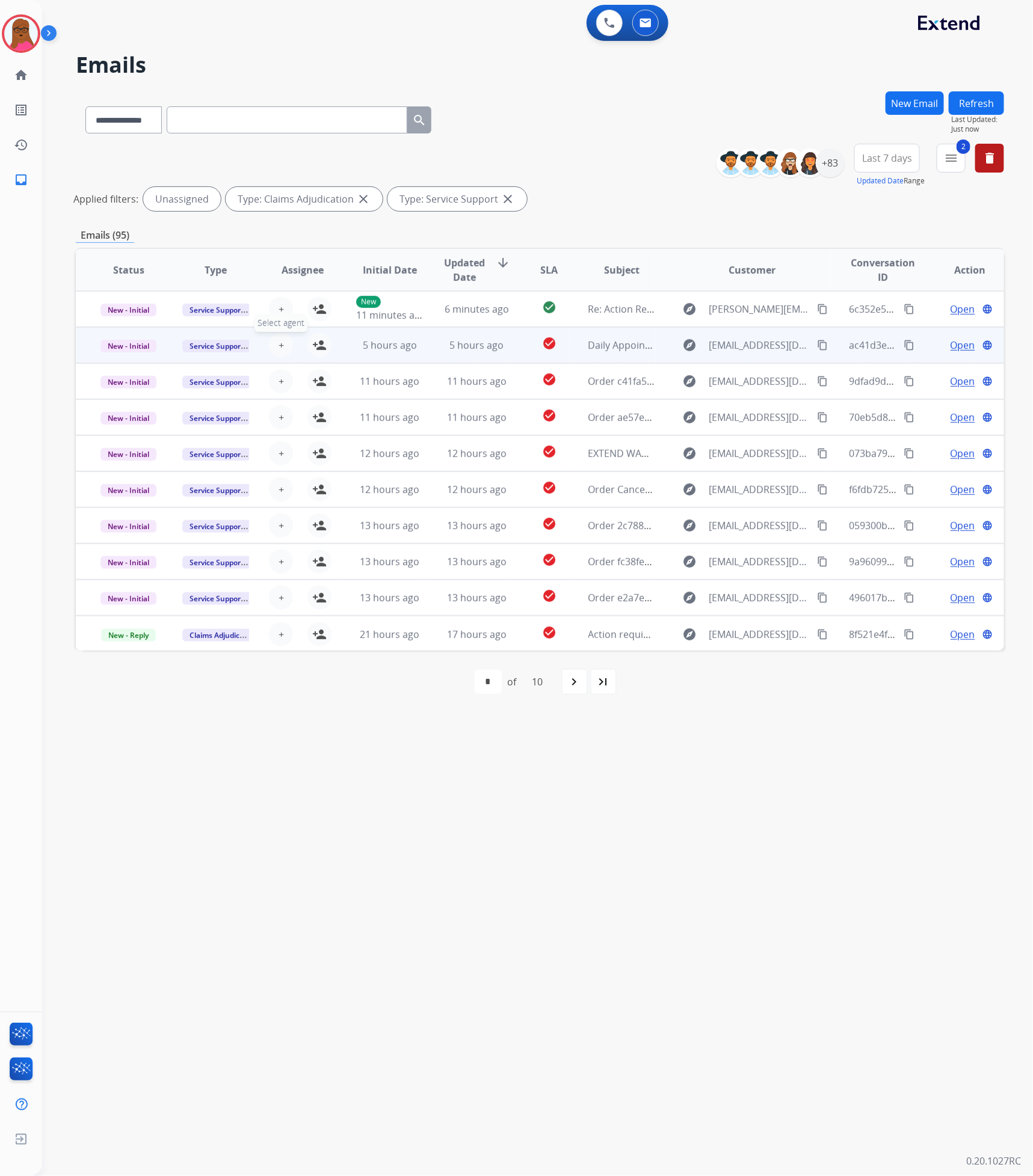
click at [283, 348] on button "+ Select agent" at bounding box center [281, 345] width 24 height 24
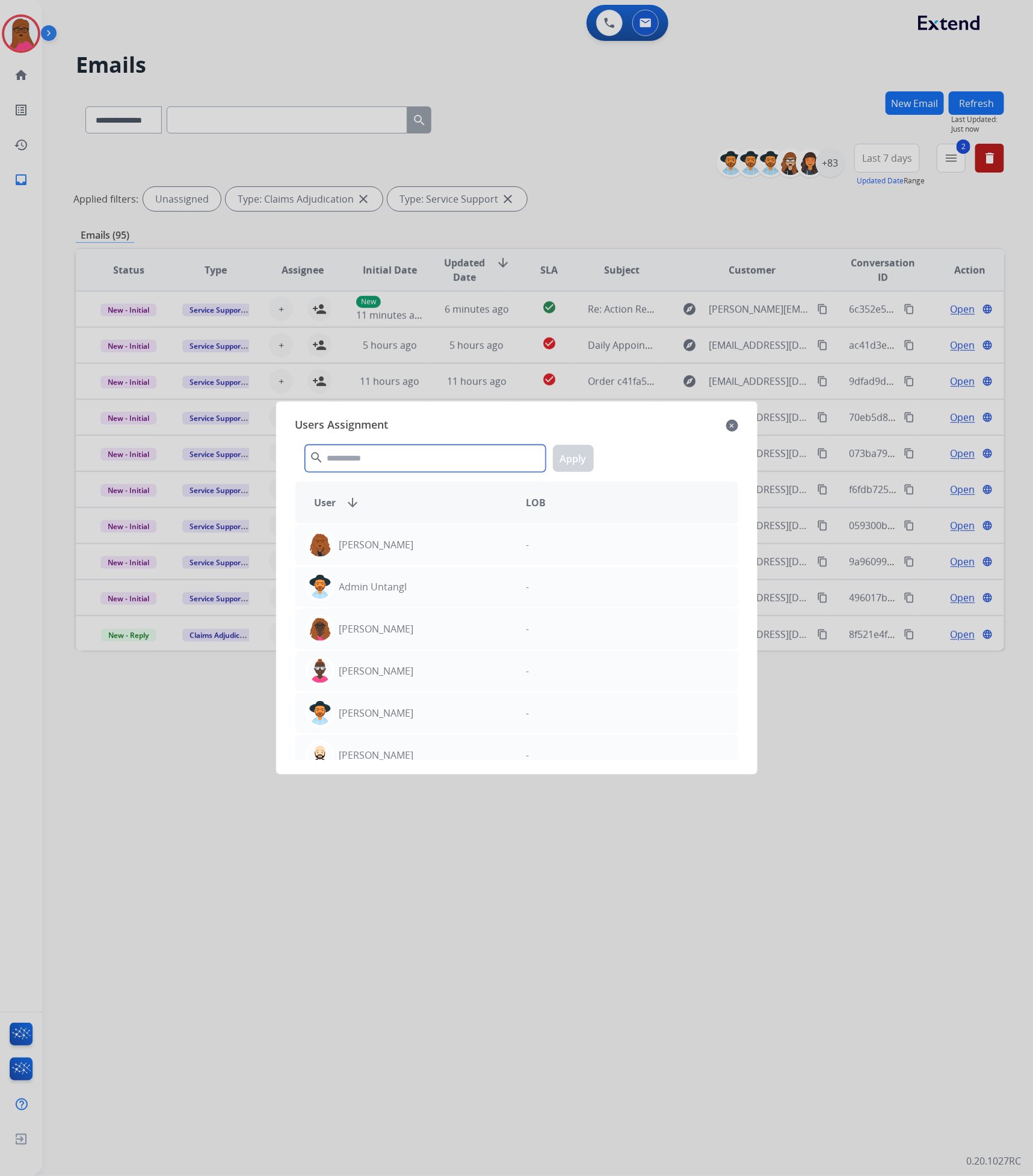
click at [425, 415] on div "Users Assignment close search Apply User arrow_downward LOB [PERSON_NAME] - Adm…" at bounding box center [516, 588] width 462 height 353
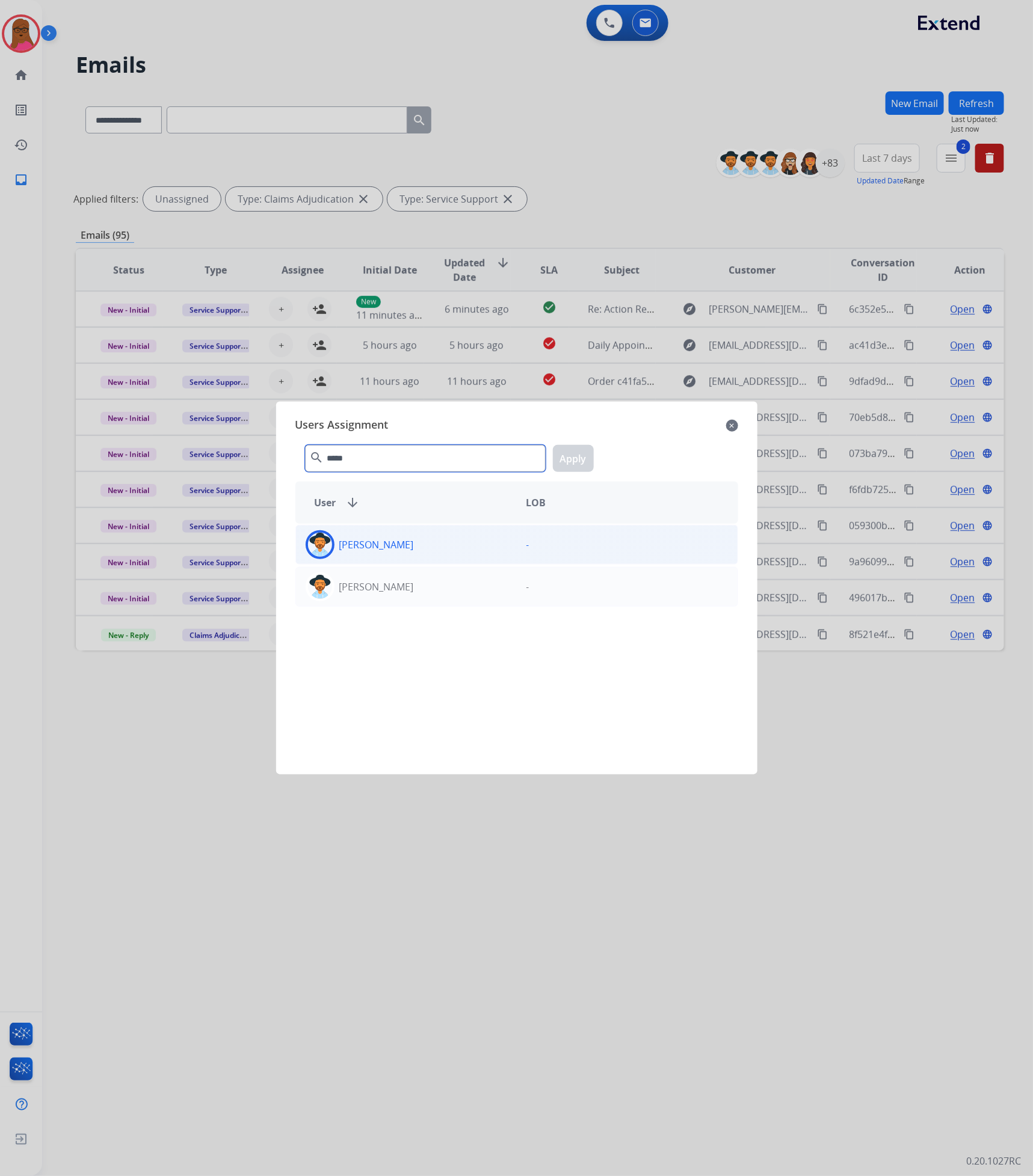
type input "*****"
click at [422, 542] on div "[PERSON_NAME]" at bounding box center [406, 544] width 221 height 29
click at [580, 449] on button "Apply" at bounding box center [574, 459] width 41 height 27
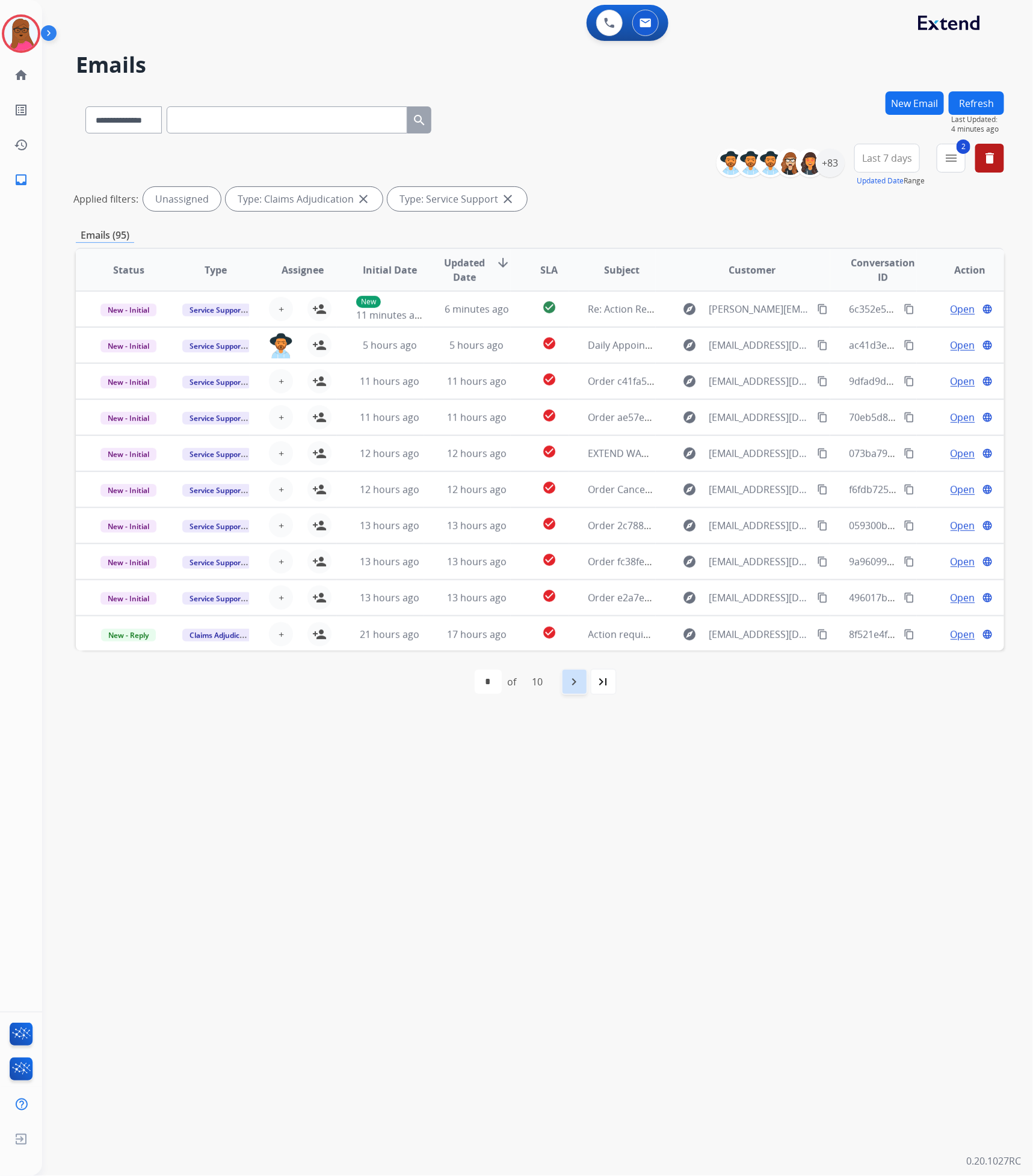
click at [567, 684] on div "navigate_next" at bounding box center [574, 682] width 27 height 27
select select "*"
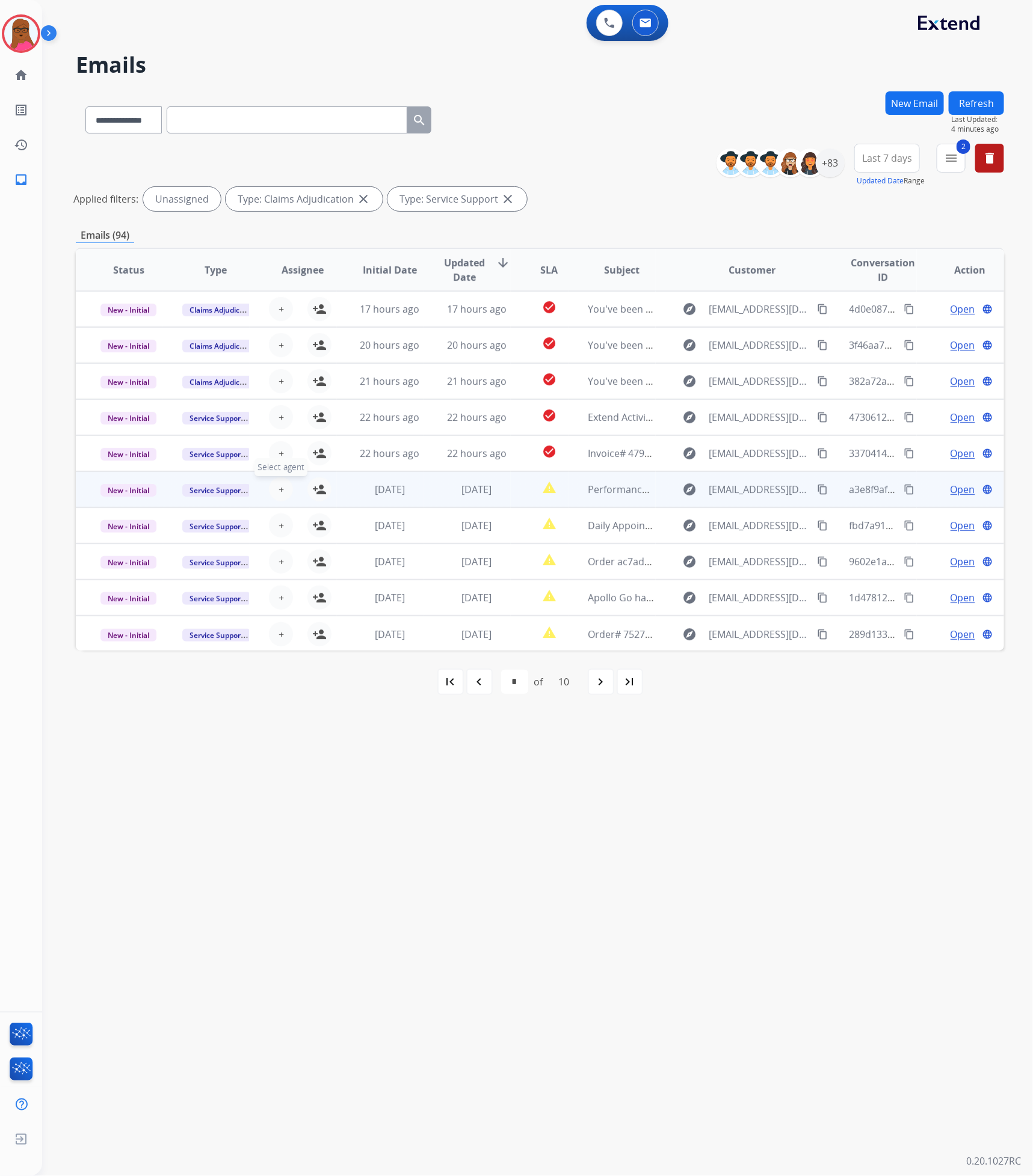
click at [279, 486] on span "+" at bounding box center [281, 489] width 6 height 14
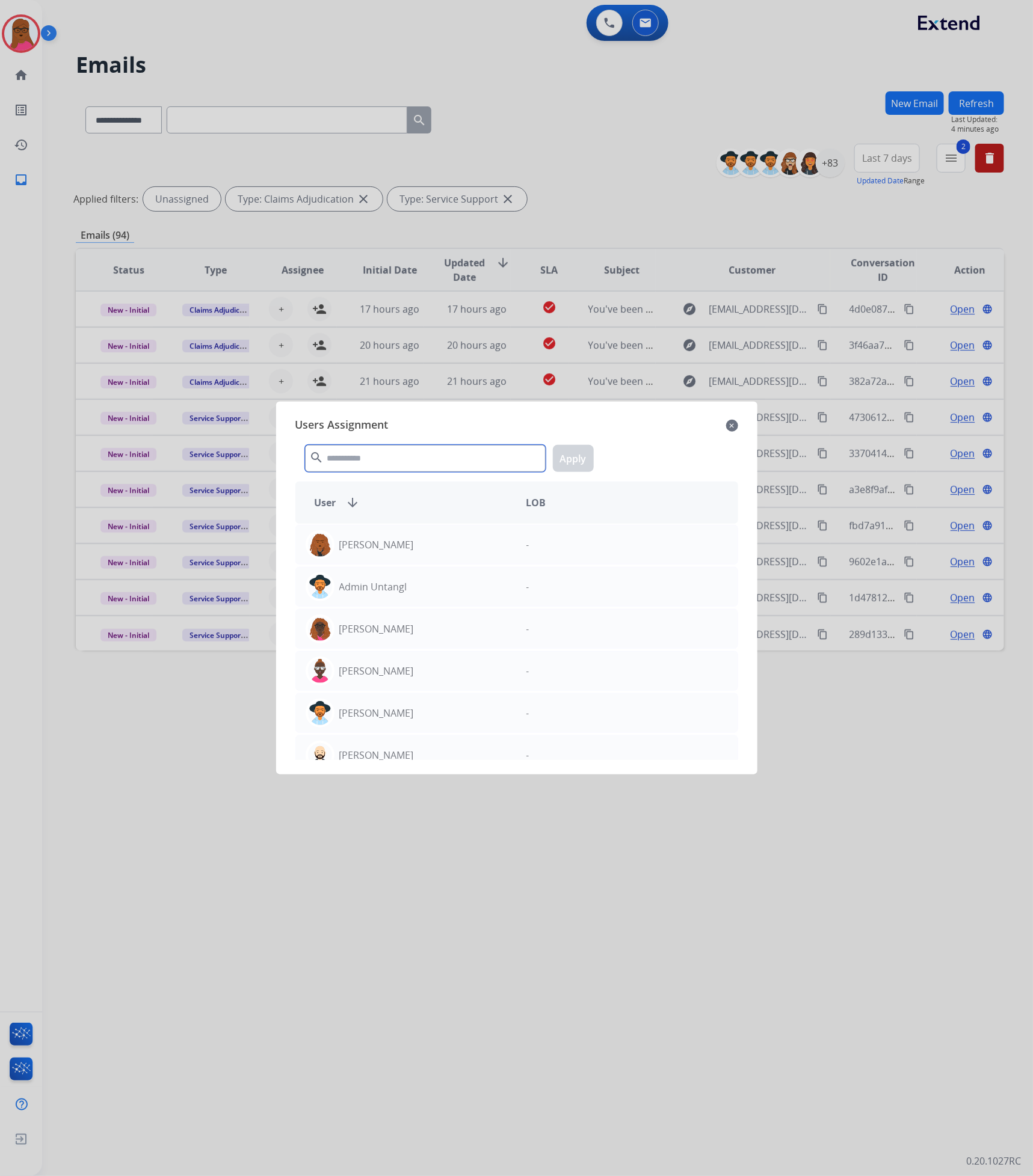
click at [361, 451] on input "text" at bounding box center [426, 459] width 241 height 27
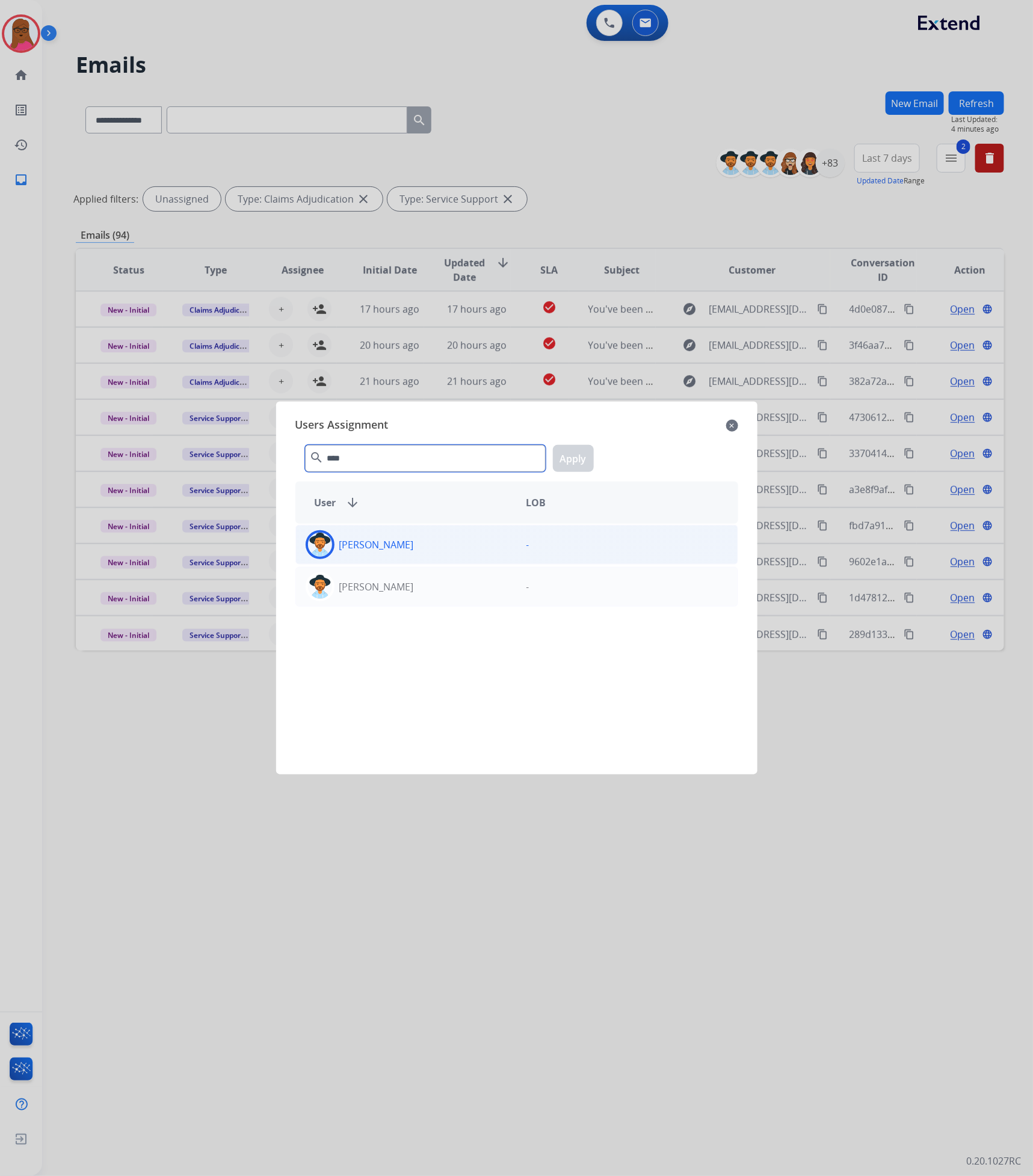
type input "****"
click at [392, 551] on p "[PERSON_NAME]" at bounding box center [376, 544] width 75 height 14
click at [581, 449] on button "Apply" at bounding box center [574, 459] width 41 height 27
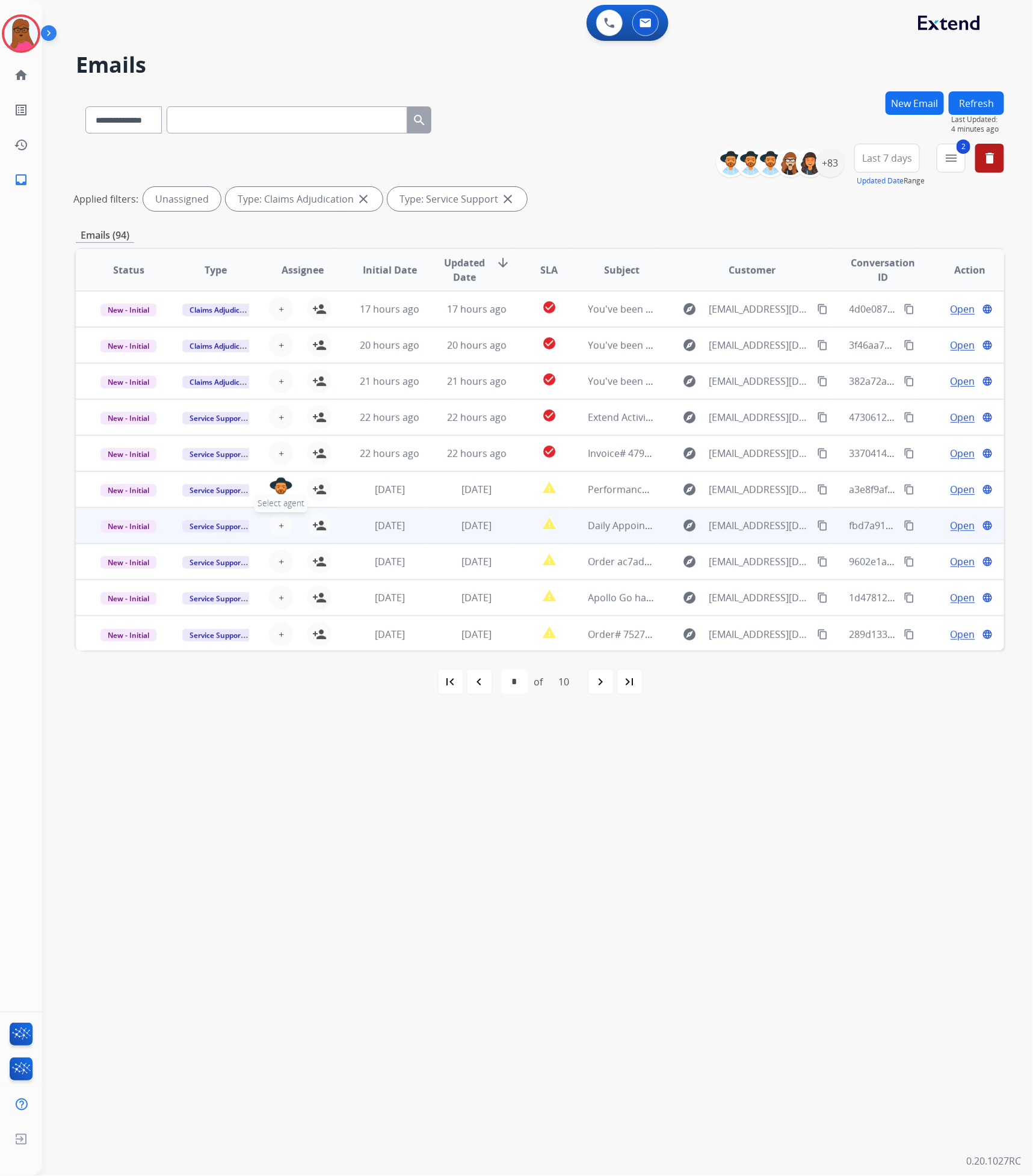
click at [279, 525] on span "+" at bounding box center [281, 525] width 6 height 14
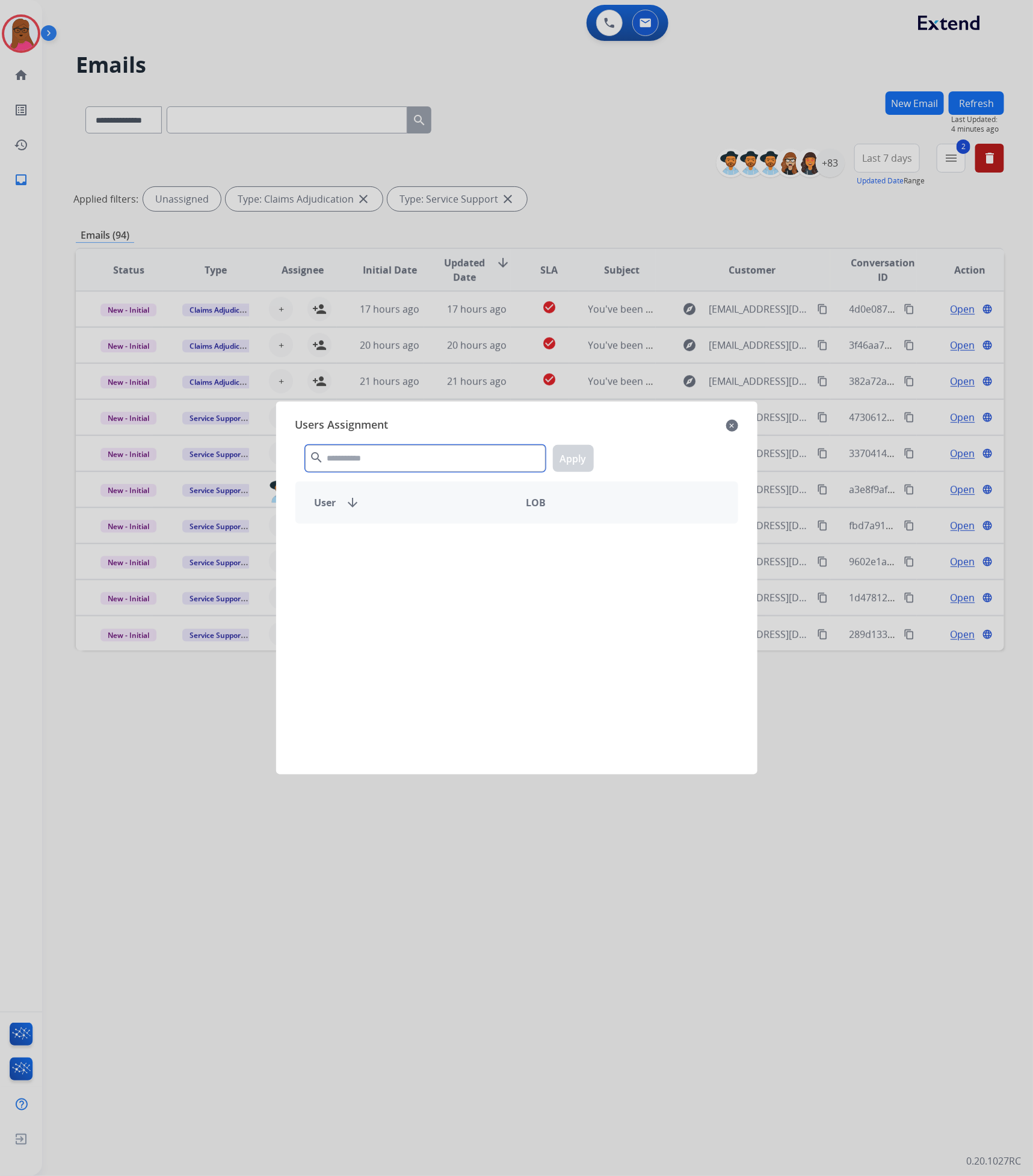
click at [401, 451] on input "text" at bounding box center [426, 459] width 241 height 27
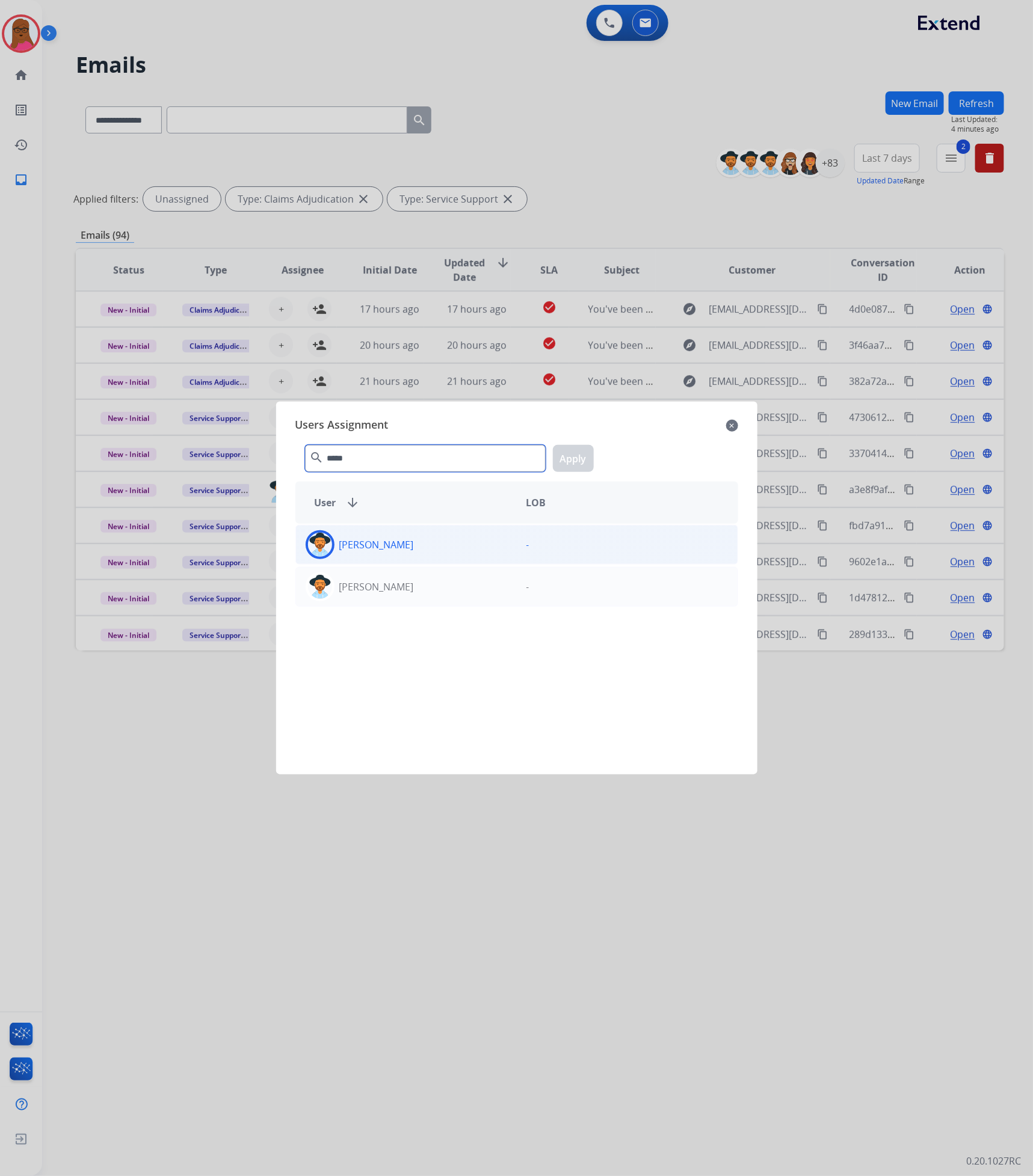
type input "*****"
click at [420, 536] on div "[PERSON_NAME]" at bounding box center [406, 544] width 221 height 29
click at [580, 459] on button "Apply" at bounding box center [574, 459] width 41 height 27
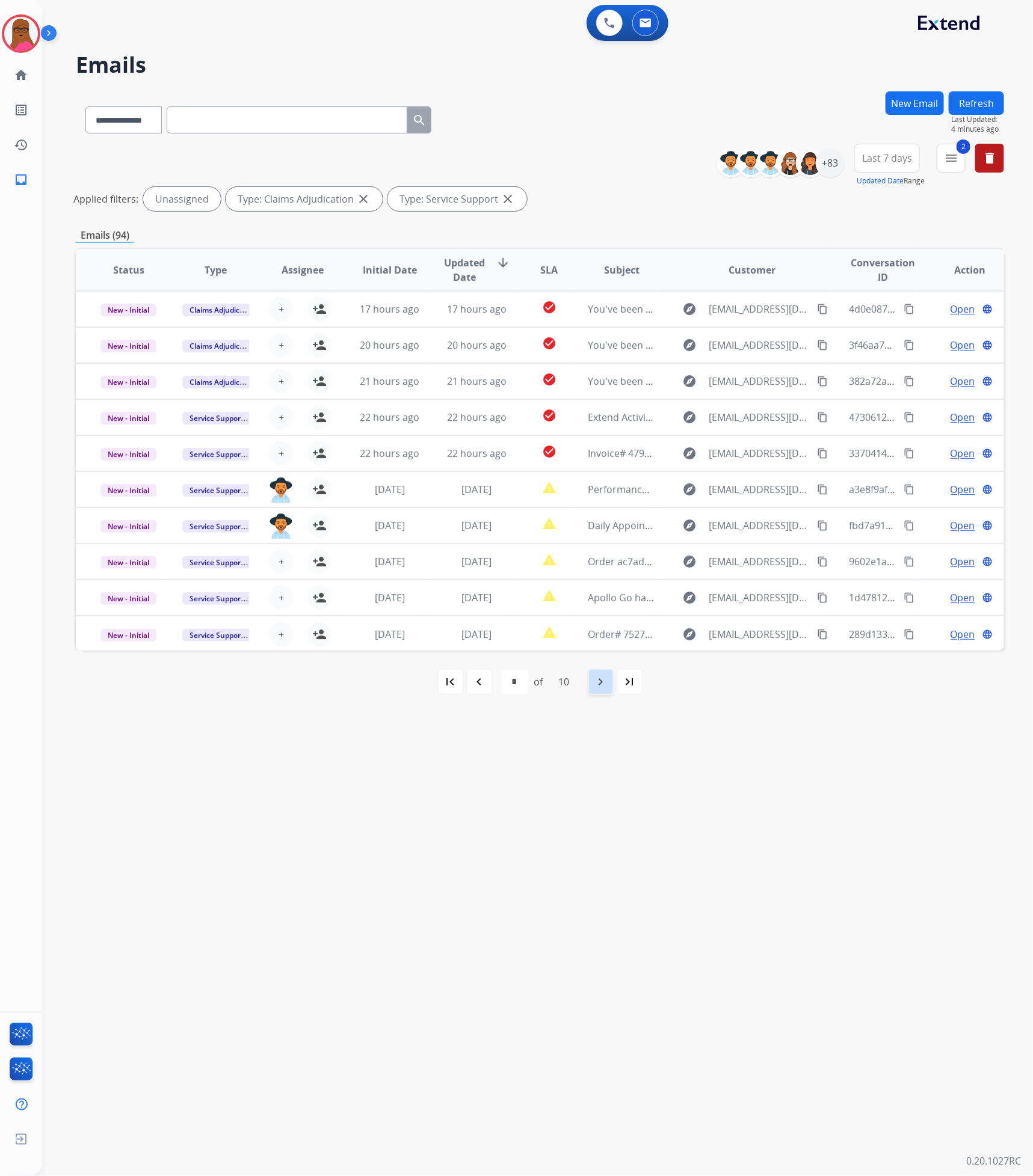
click at [594, 684] on mat-icon "navigate_next" at bounding box center [600, 682] width 14 height 14
click at [607, 693] on div "navigate_next" at bounding box center [601, 682] width 27 height 27
click at [601, 682] on mat-icon "navigate_next" at bounding box center [600, 682] width 14 height 14
select select "*"
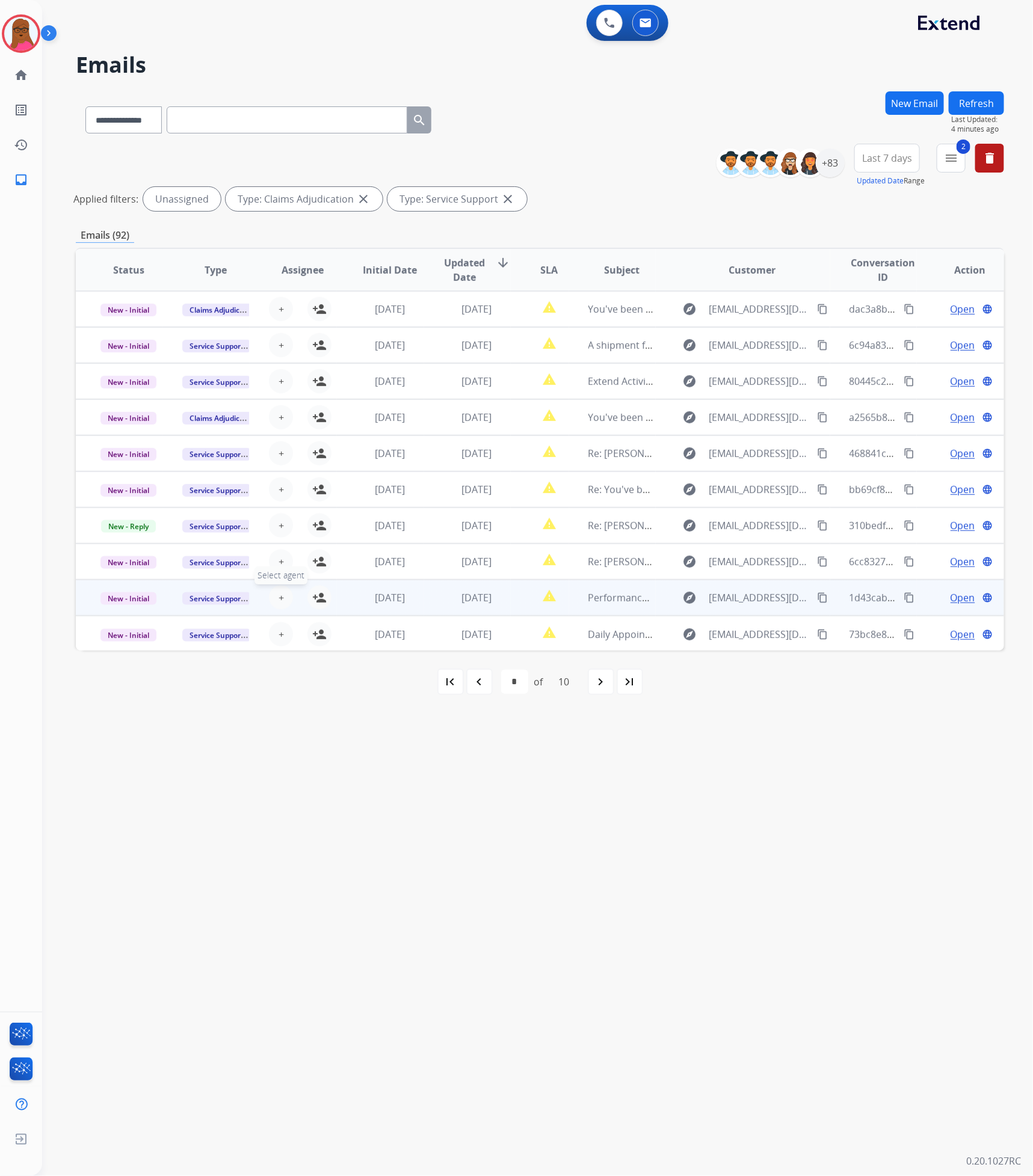
click at [275, 597] on button "+ Select agent" at bounding box center [281, 598] width 24 height 24
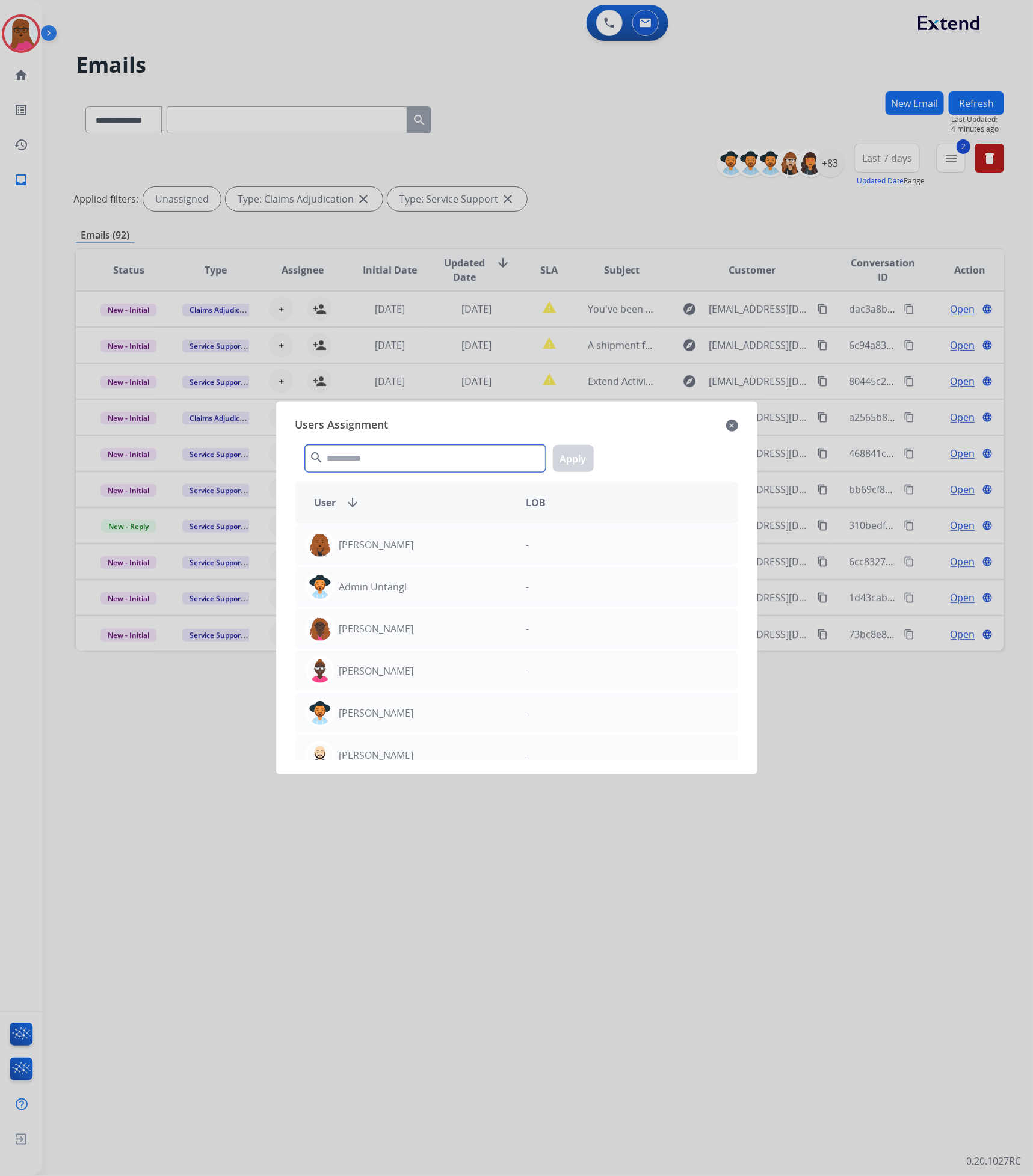
click at [392, 468] on input "text" at bounding box center [426, 459] width 241 height 27
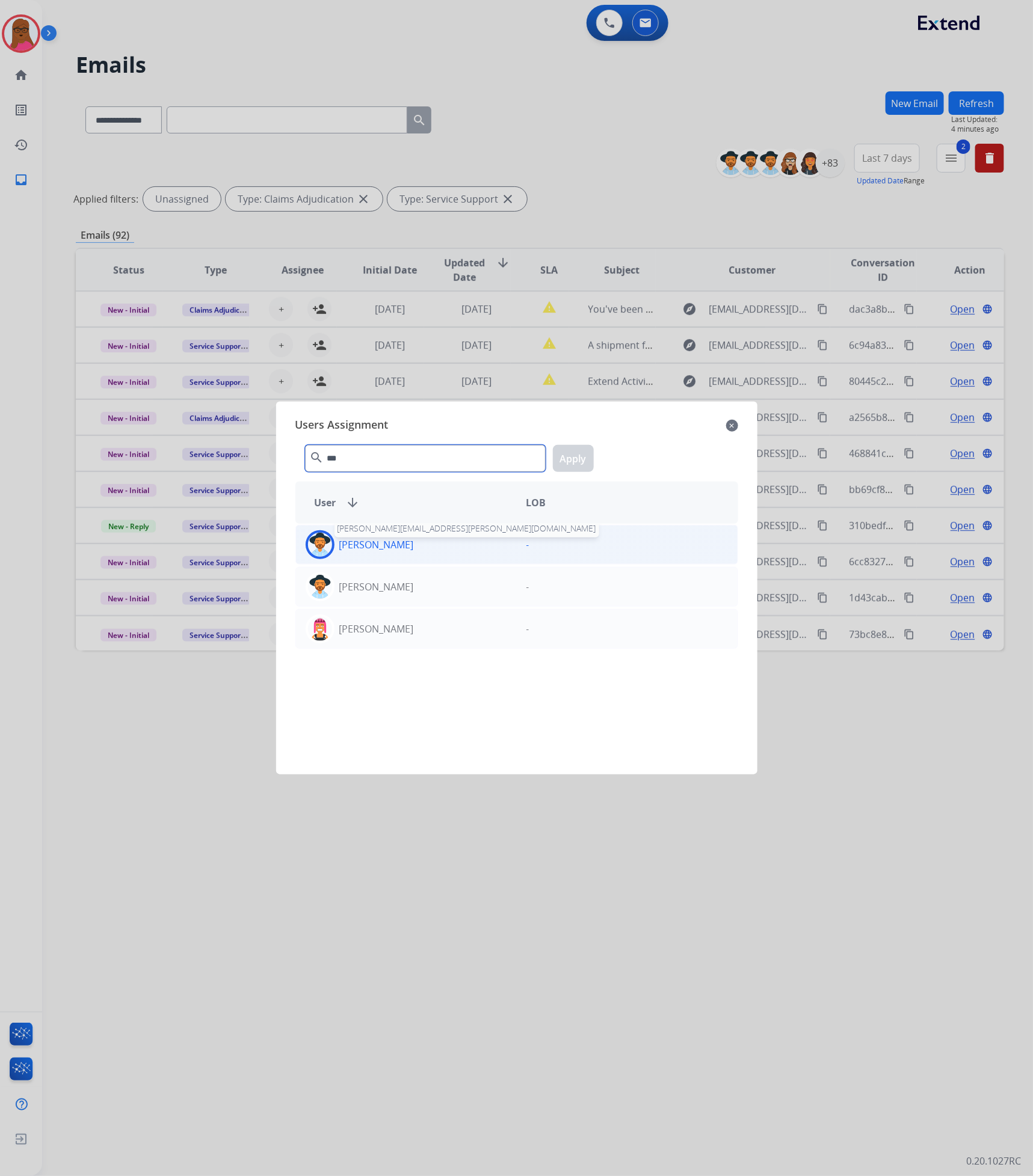
type input "***"
click at [381, 542] on p "[PERSON_NAME]" at bounding box center [376, 544] width 75 height 14
click at [588, 445] on button "Apply" at bounding box center [574, 459] width 41 height 27
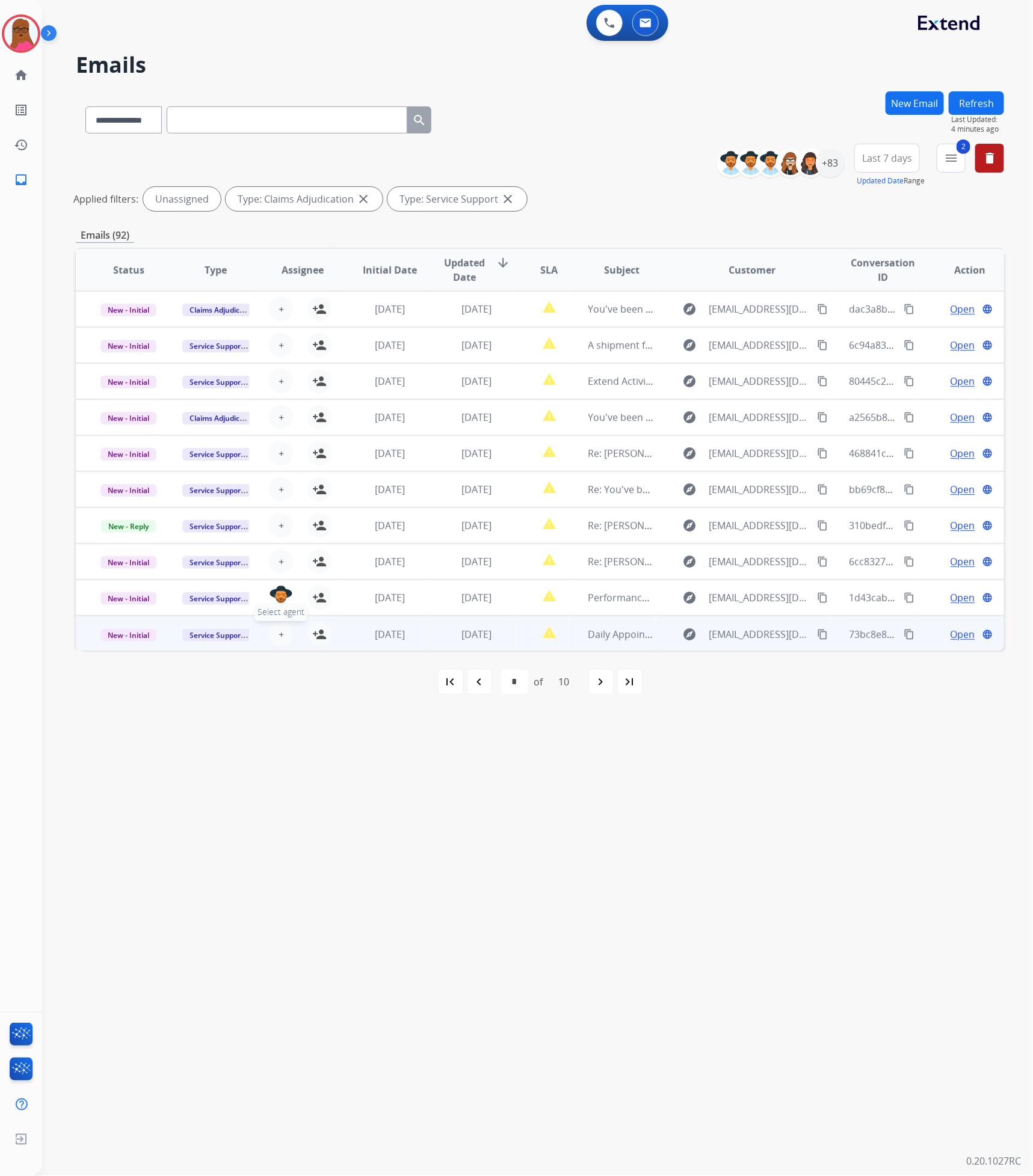
click at [275, 639] on button "+ Select agent" at bounding box center [281, 634] width 24 height 24
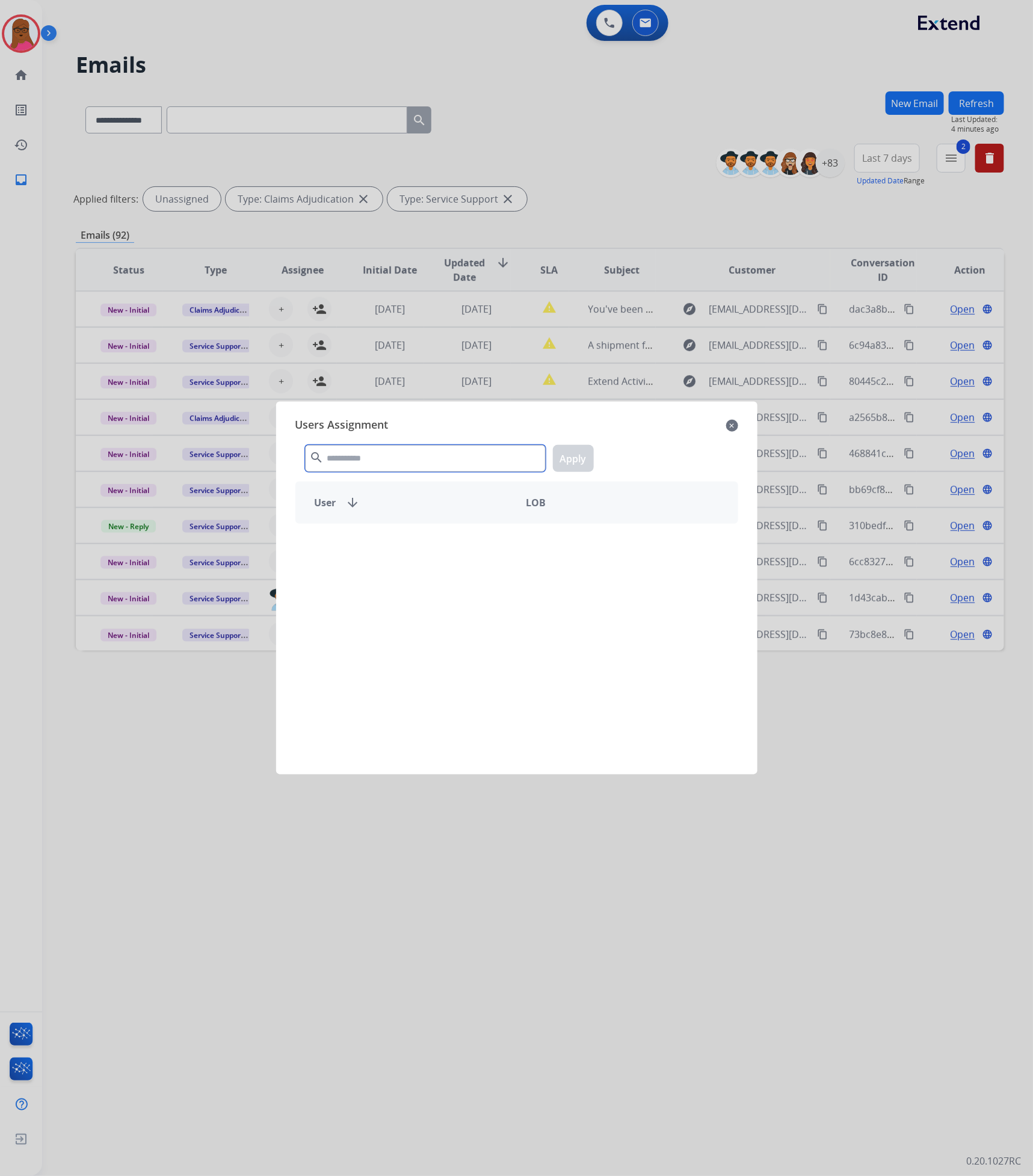
click at [470, 463] on input "text" at bounding box center [426, 459] width 241 height 27
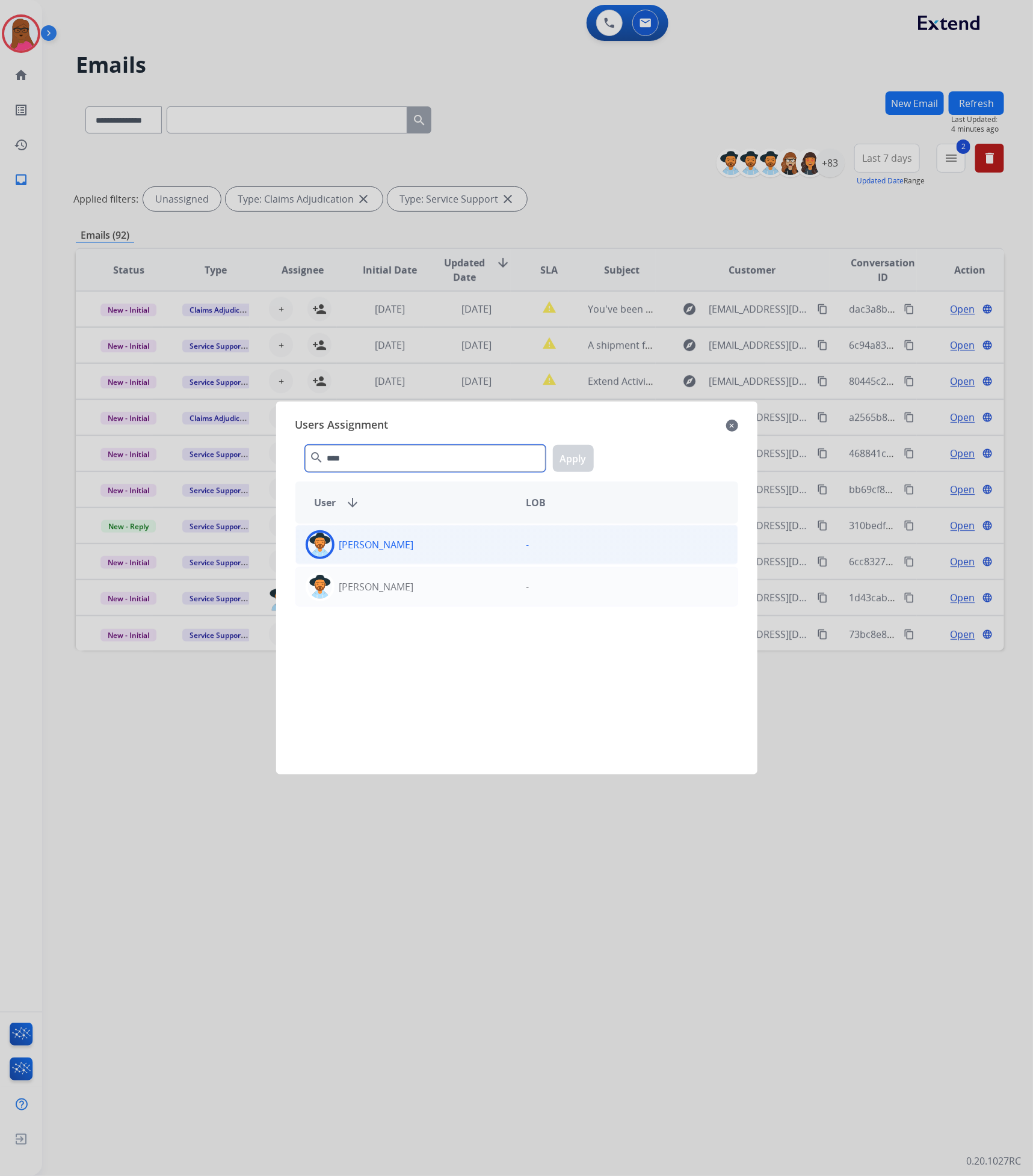
type input "****"
click at [442, 549] on div "[PERSON_NAME]" at bounding box center [406, 544] width 221 height 29
click at [566, 460] on button "Apply" at bounding box center [574, 459] width 41 height 27
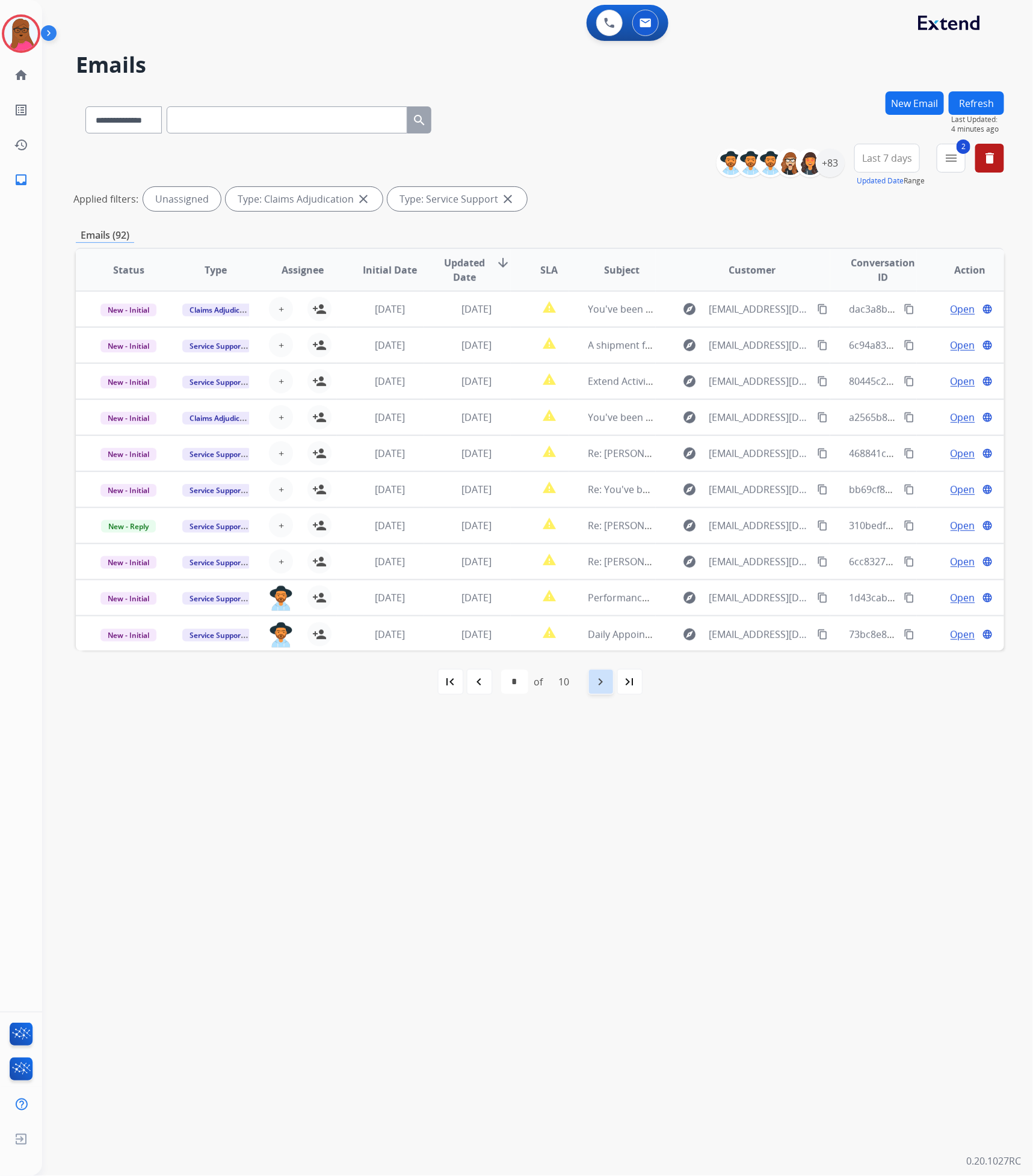
click at [596, 679] on mat-icon "navigate_next" at bounding box center [600, 682] width 14 height 14
click at [601, 680] on mat-icon "navigate_next" at bounding box center [596, 682] width 14 height 14
select select "*"
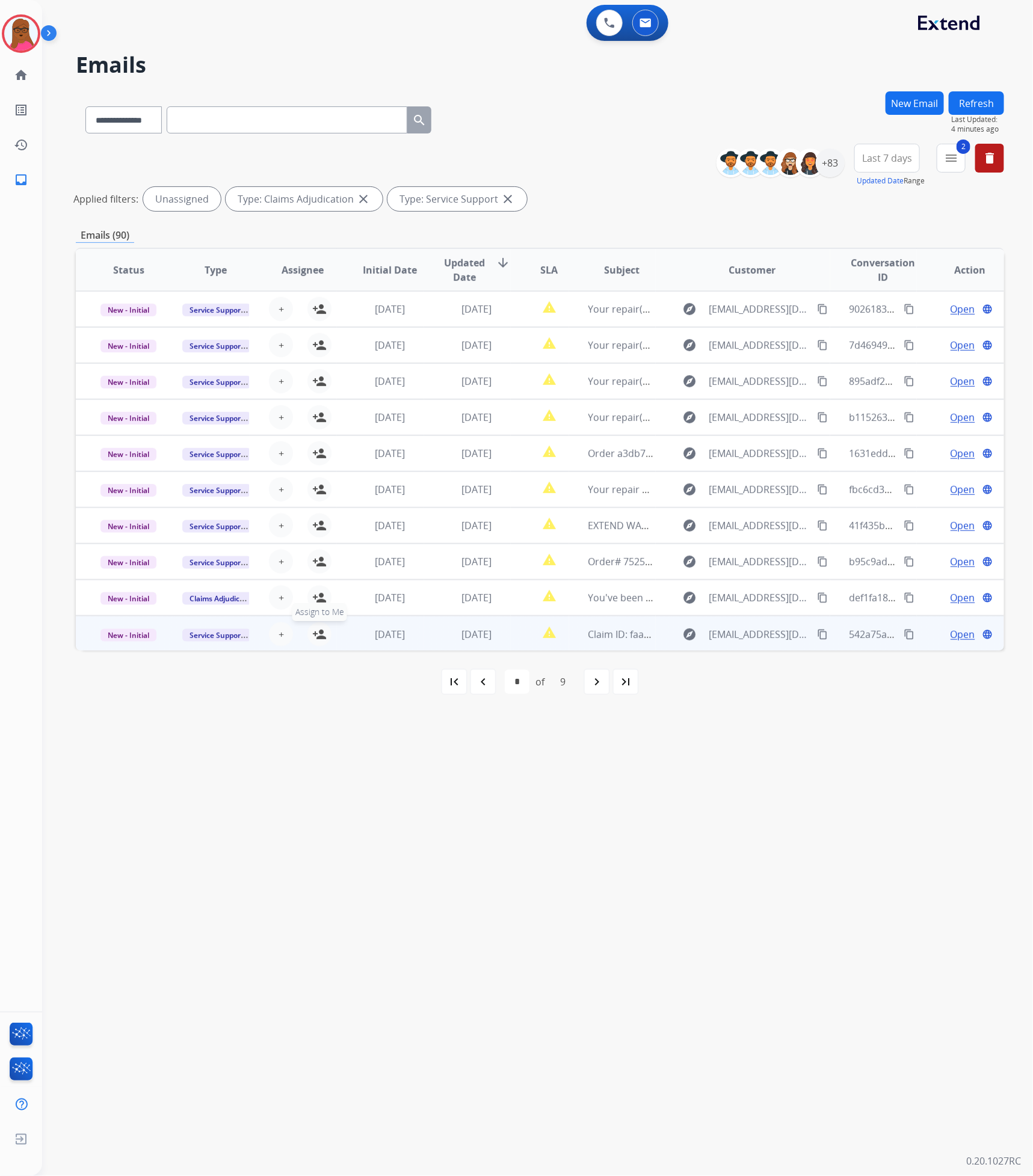
click at [314, 640] on mat-icon "person_add" at bounding box center [319, 634] width 14 height 14
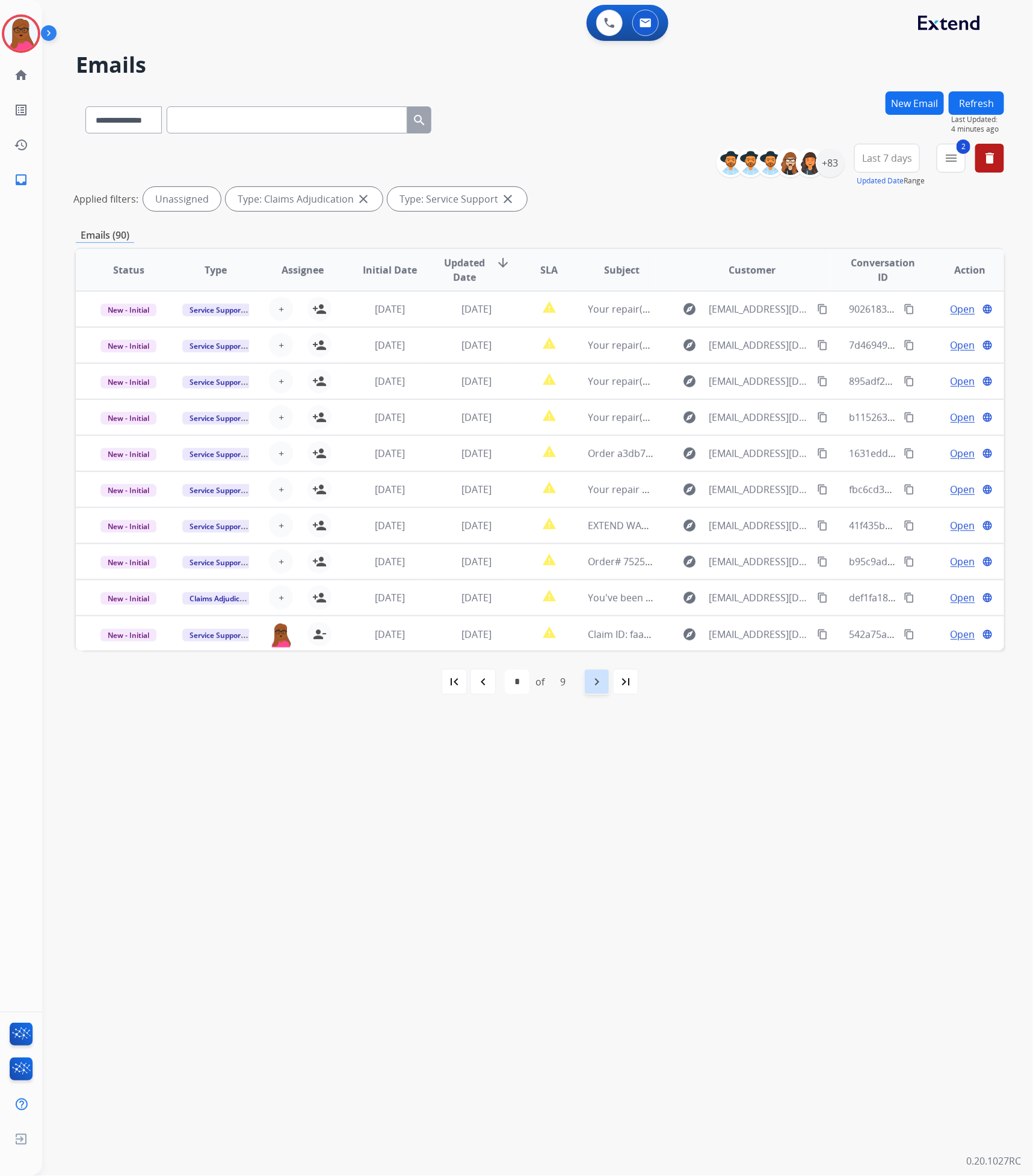
click at [587, 678] on div "navigate_next" at bounding box center [596, 682] width 27 height 27
click at [17, 32] on img at bounding box center [20, 33] width 34 height 34
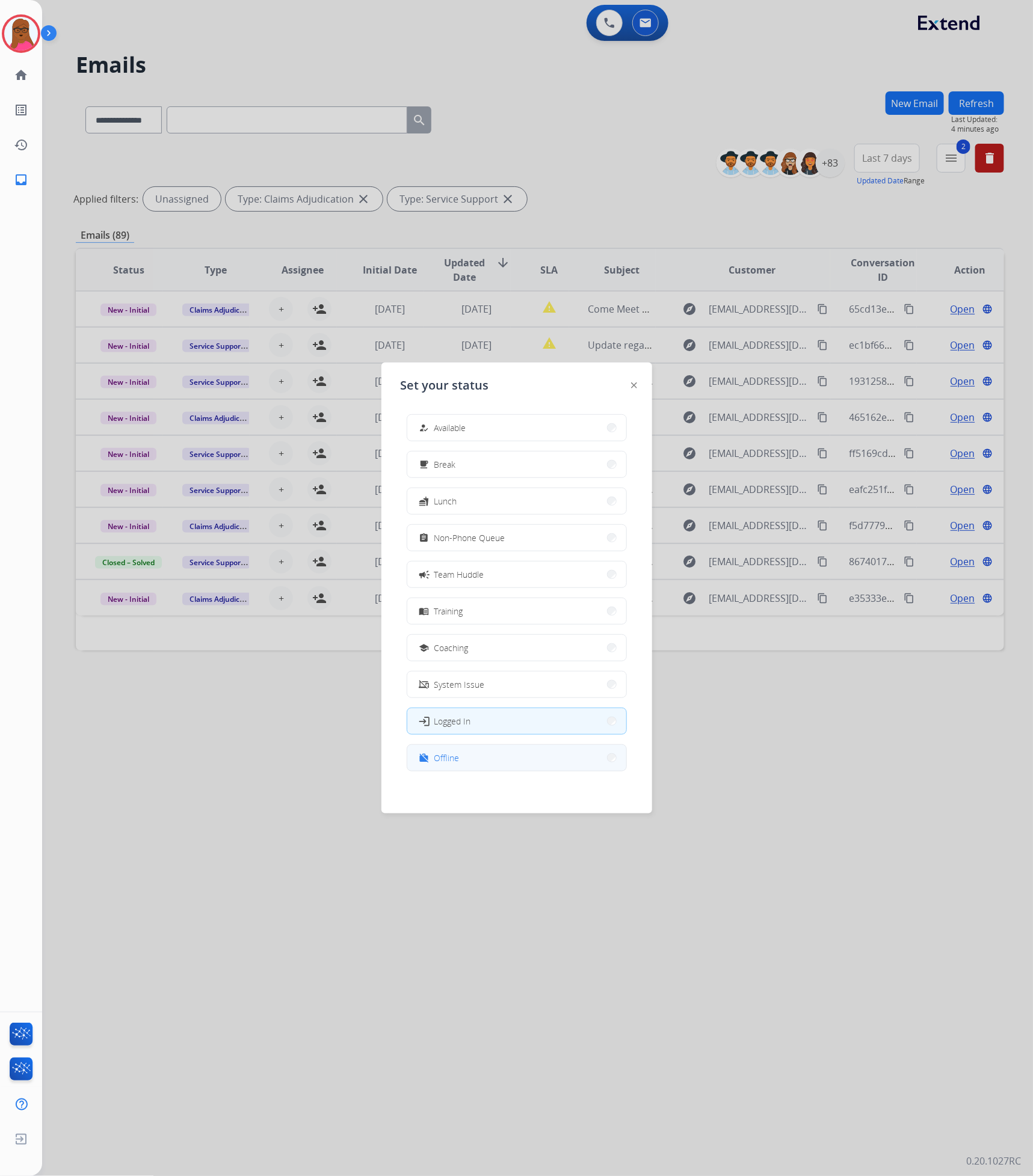
click at [460, 764] on button "work_off Offline" at bounding box center [517, 758] width 219 height 26
